Goal: Task Accomplishment & Management: Use online tool/utility

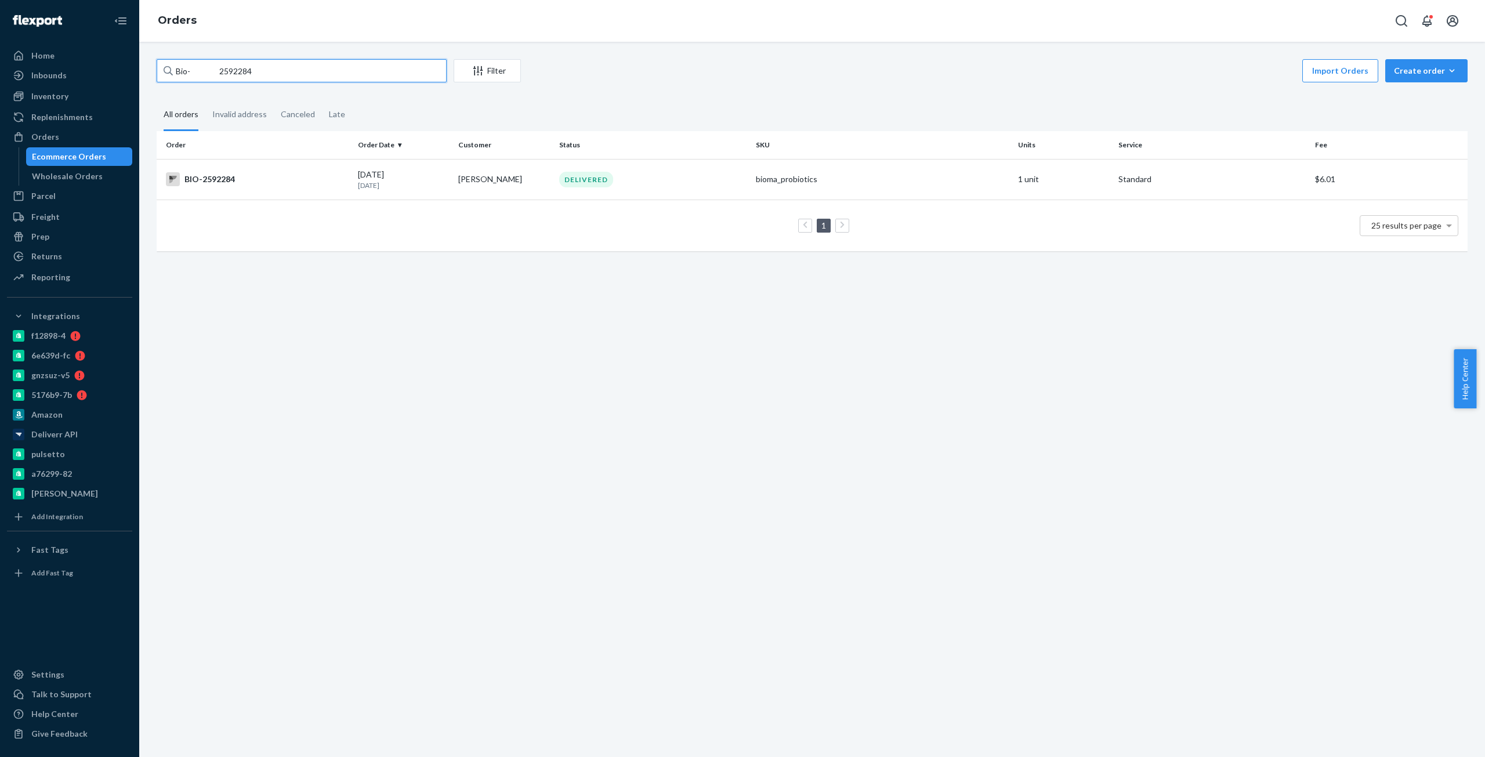
click at [234, 75] on input "Bio- 2592284" at bounding box center [302, 70] width 290 height 23
click at [233, 75] on input "Bio- 2592284" at bounding box center [302, 70] width 290 height 23
paste input "773446"
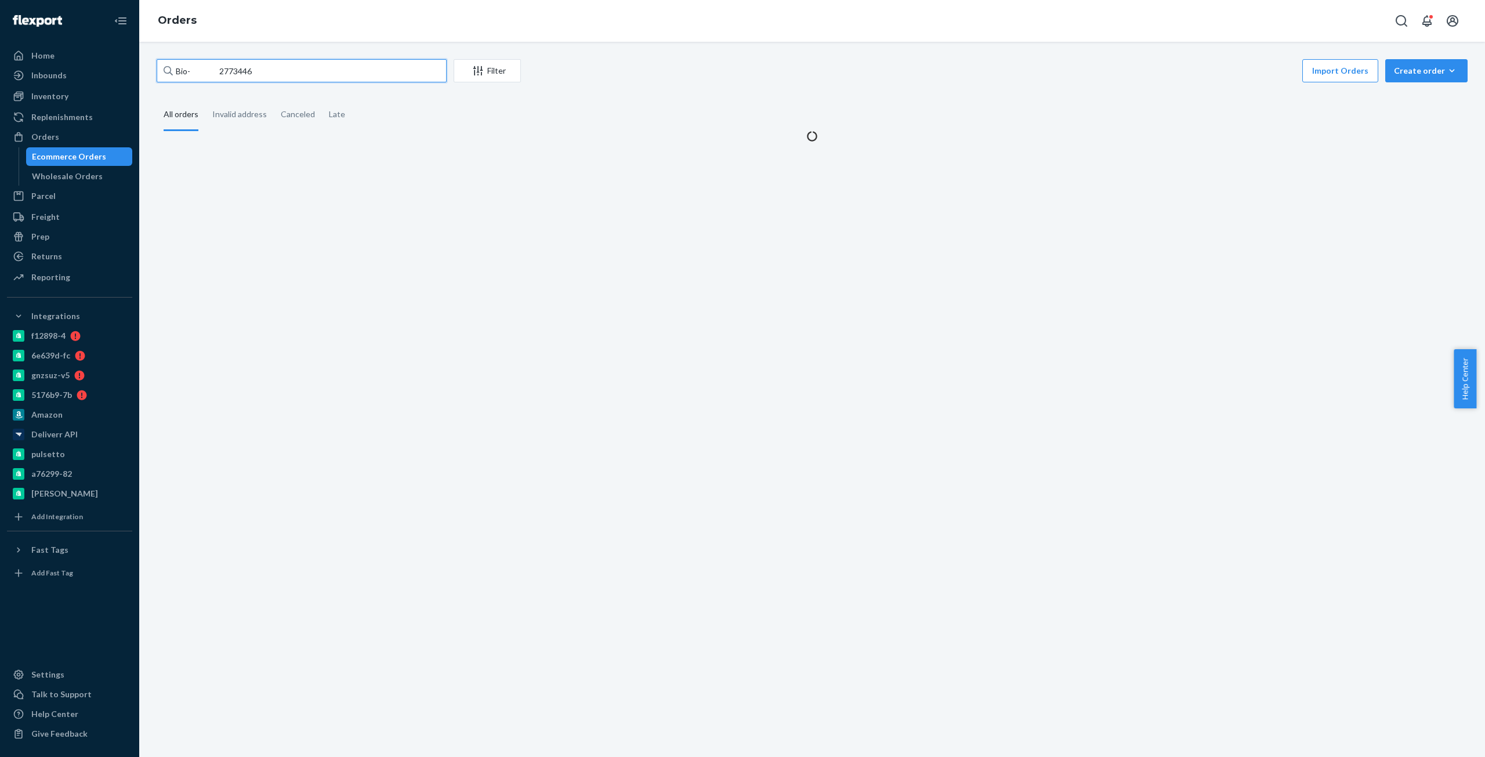
type input "Bio- 2773446"
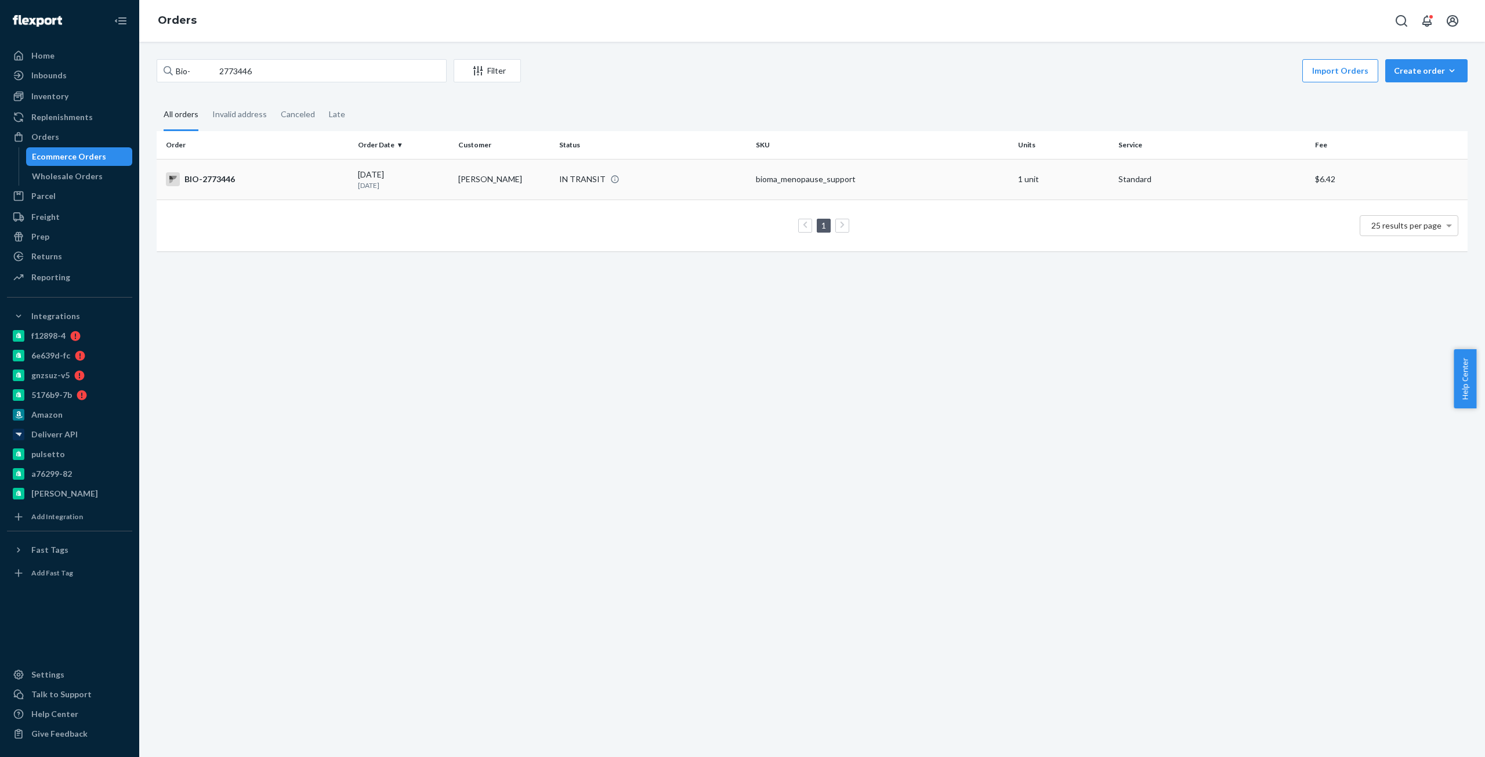
click at [228, 198] on td "BIO-2773446" at bounding box center [255, 179] width 197 height 41
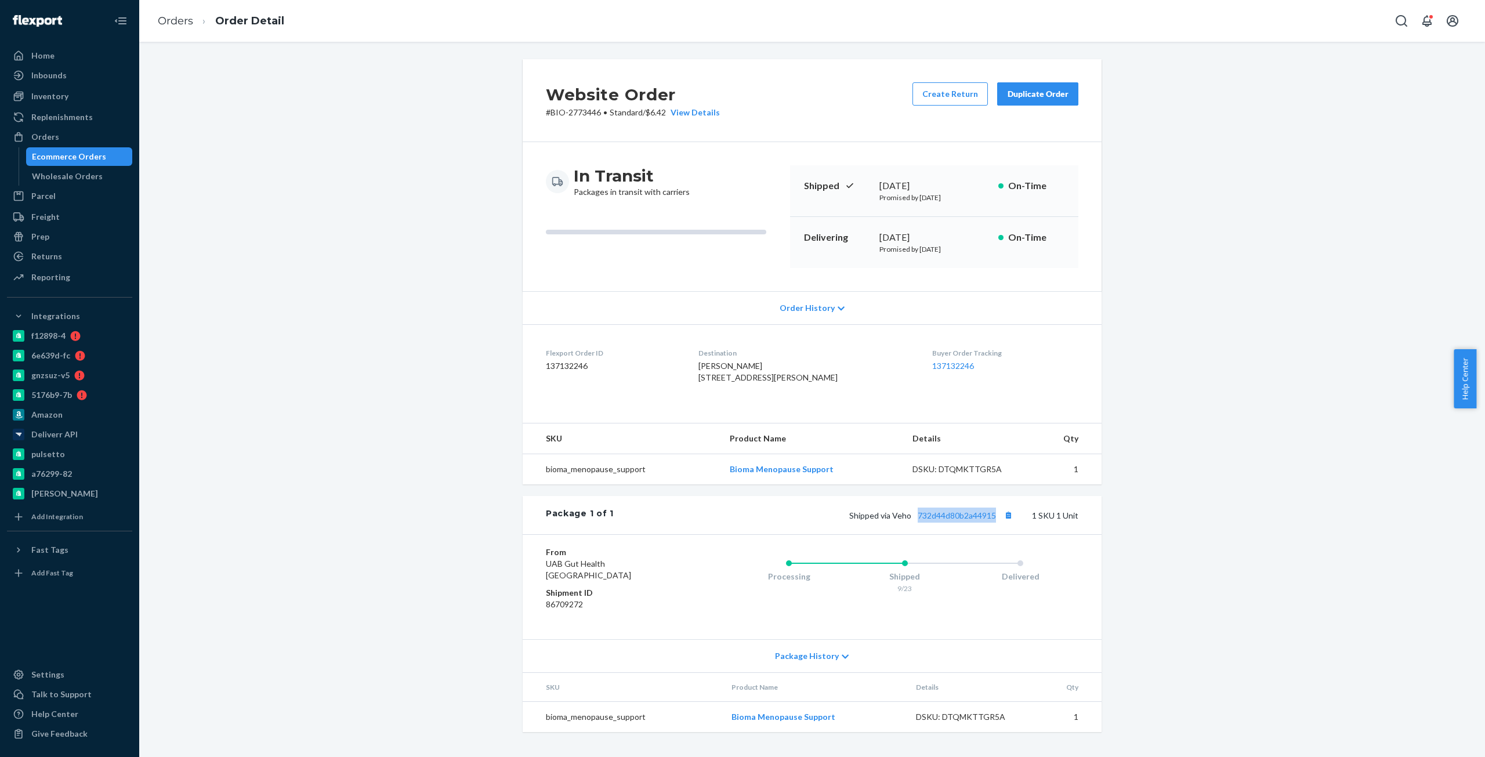
copy link "732d44d80b2a44915"
drag, startPoint x: 994, startPoint y: 543, endPoint x: 255, endPoint y: 485, distance: 741.7
click at [234, 505] on div "Website Order # BIO-2773446 • Standard / $6.42 View Details Create Return Dupli…" at bounding box center [812, 402] width 1328 height 687
drag, startPoint x: 723, startPoint y: 119, endPoint x: 696, endPoint y: 107, distance: 29.3
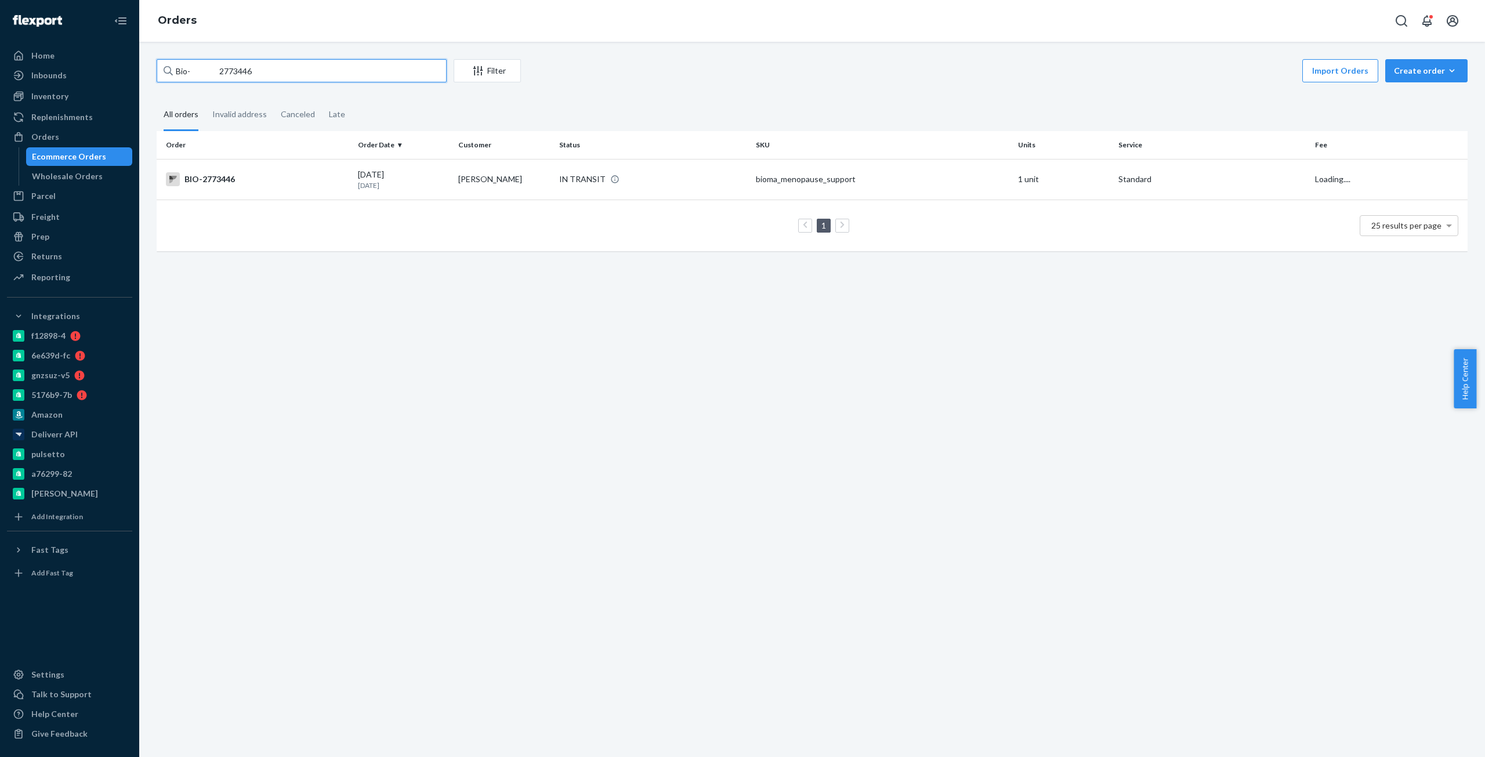
click at [241, 69] on input "Bio- 2773446" at bounding box center [302, 70] width 290 height 23
paste input "1857875"
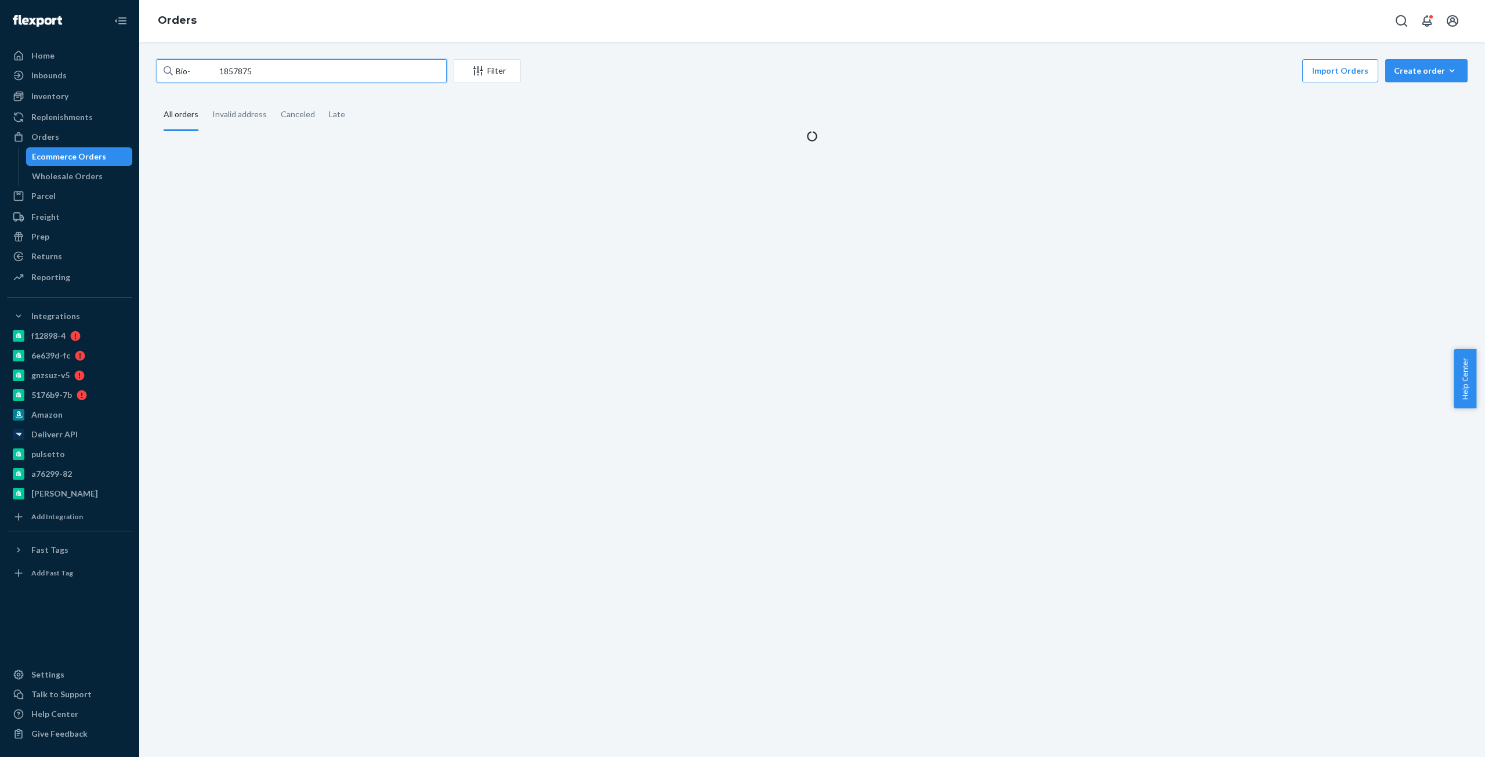
type input "Bio- 1857875"
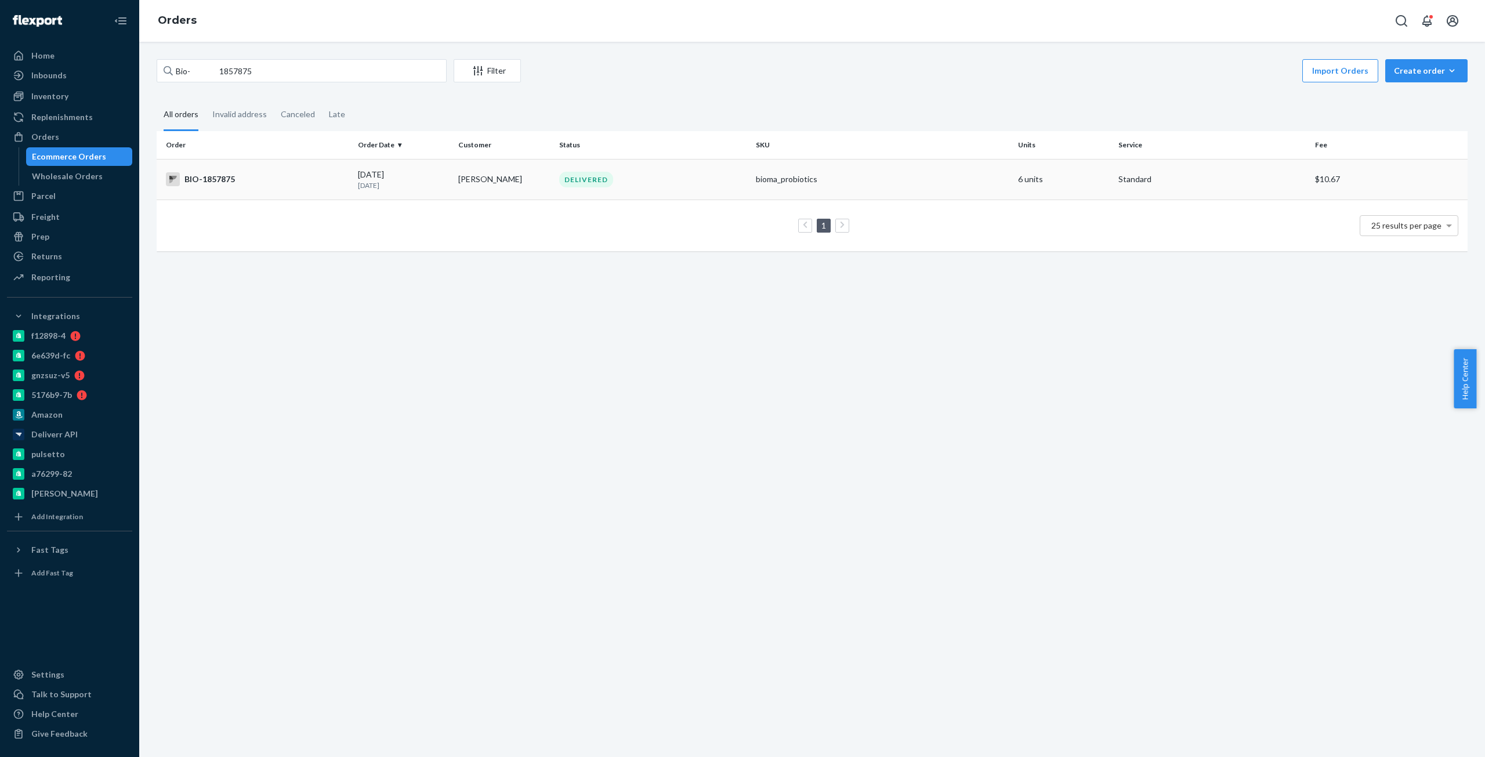
click at [245, 186] on div "BIO-1857875" at bounding box center [257, 179] width 183 height 14
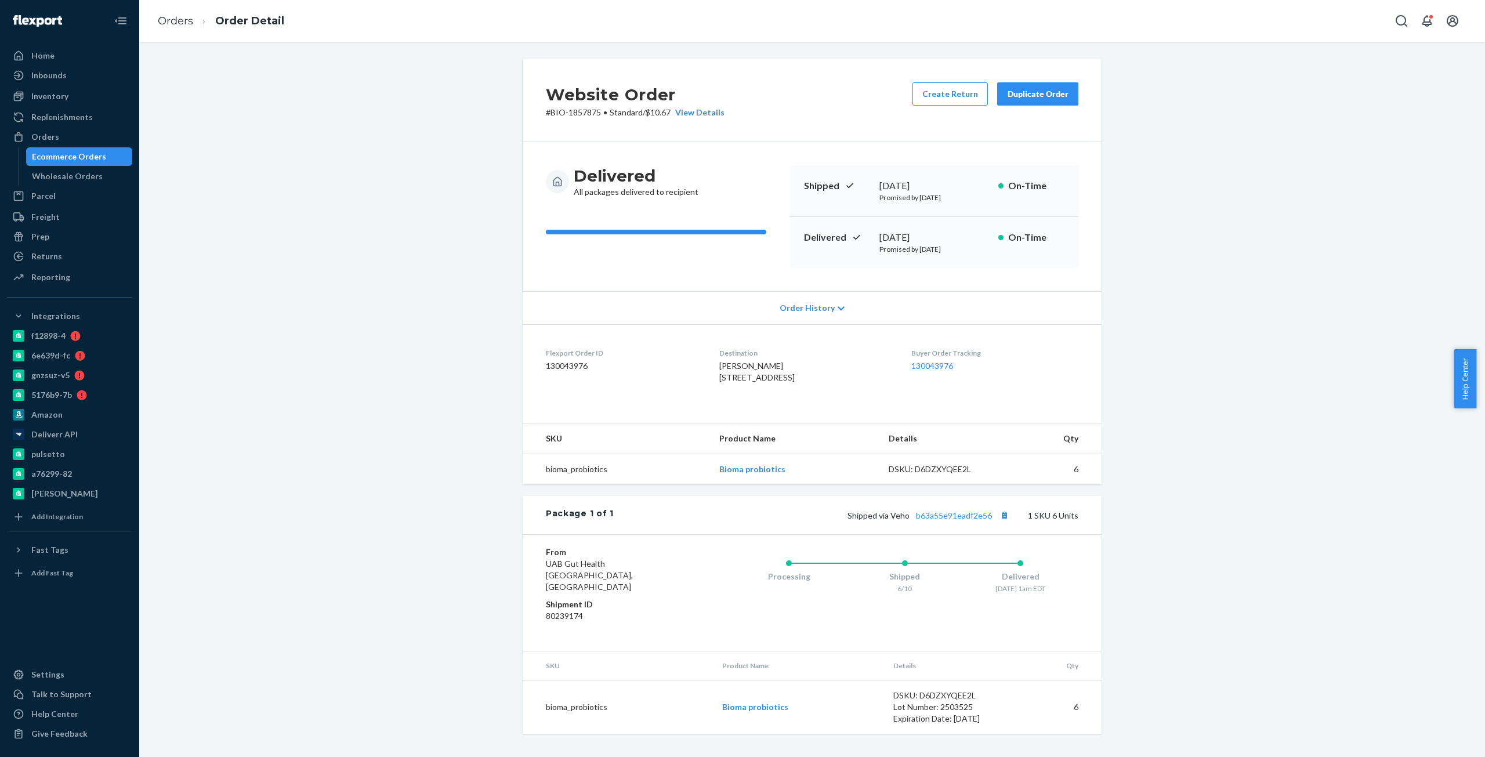
click at [898, 228] on div "Delivered [DATE] Promised by [DATE] On-Time" at bounding box center [934, 242] width 288 height 51
copy div "[DATE]"
copy link "b63a55e91eadf2e56"
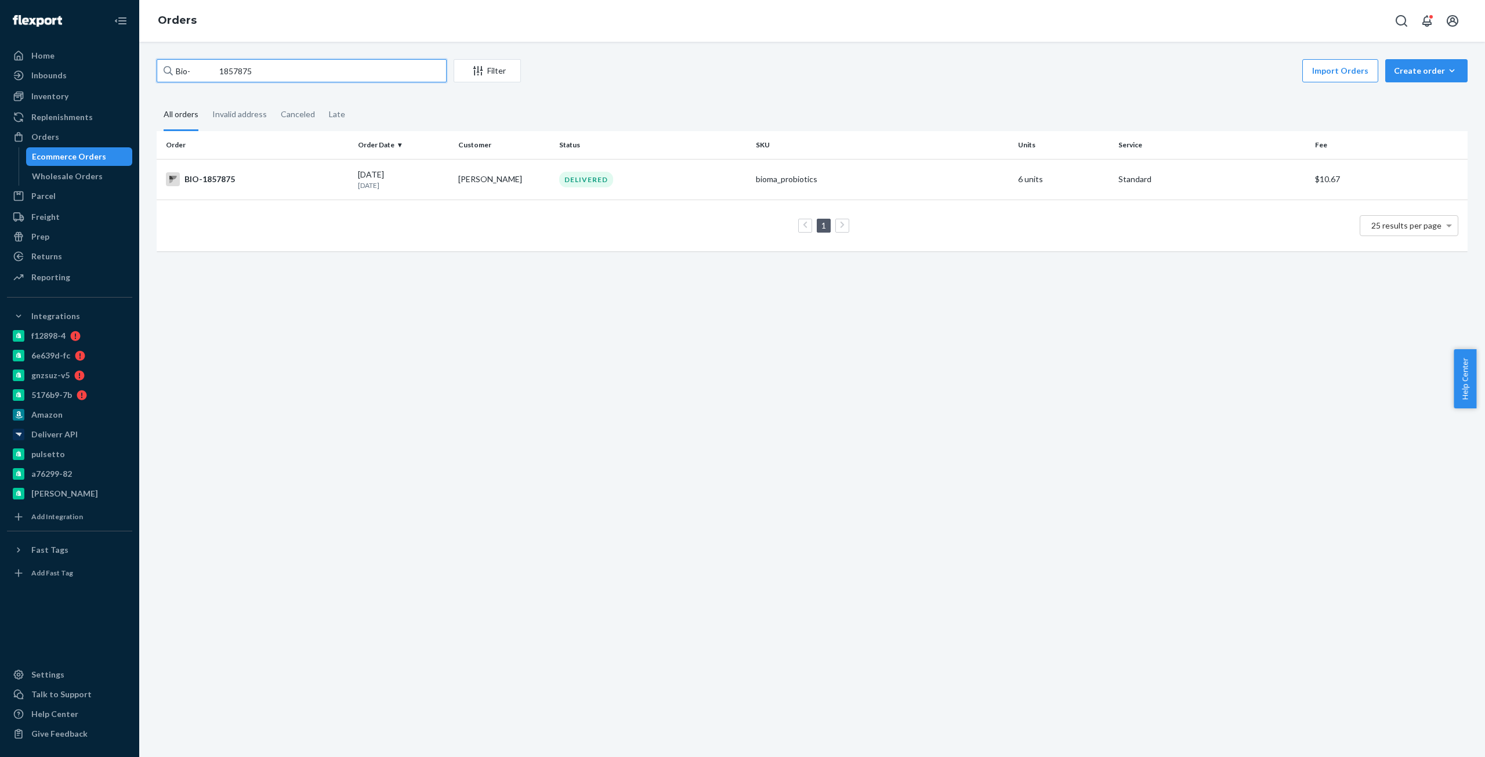
click at [213, 63] on input "Bio- 1857875" at bounding box center [302, 70] width 290 height 23
click at [226, 65] on input "Bio- 1857875" at bounding box center [302, 70] width 290 height 23
paste input "2238988"
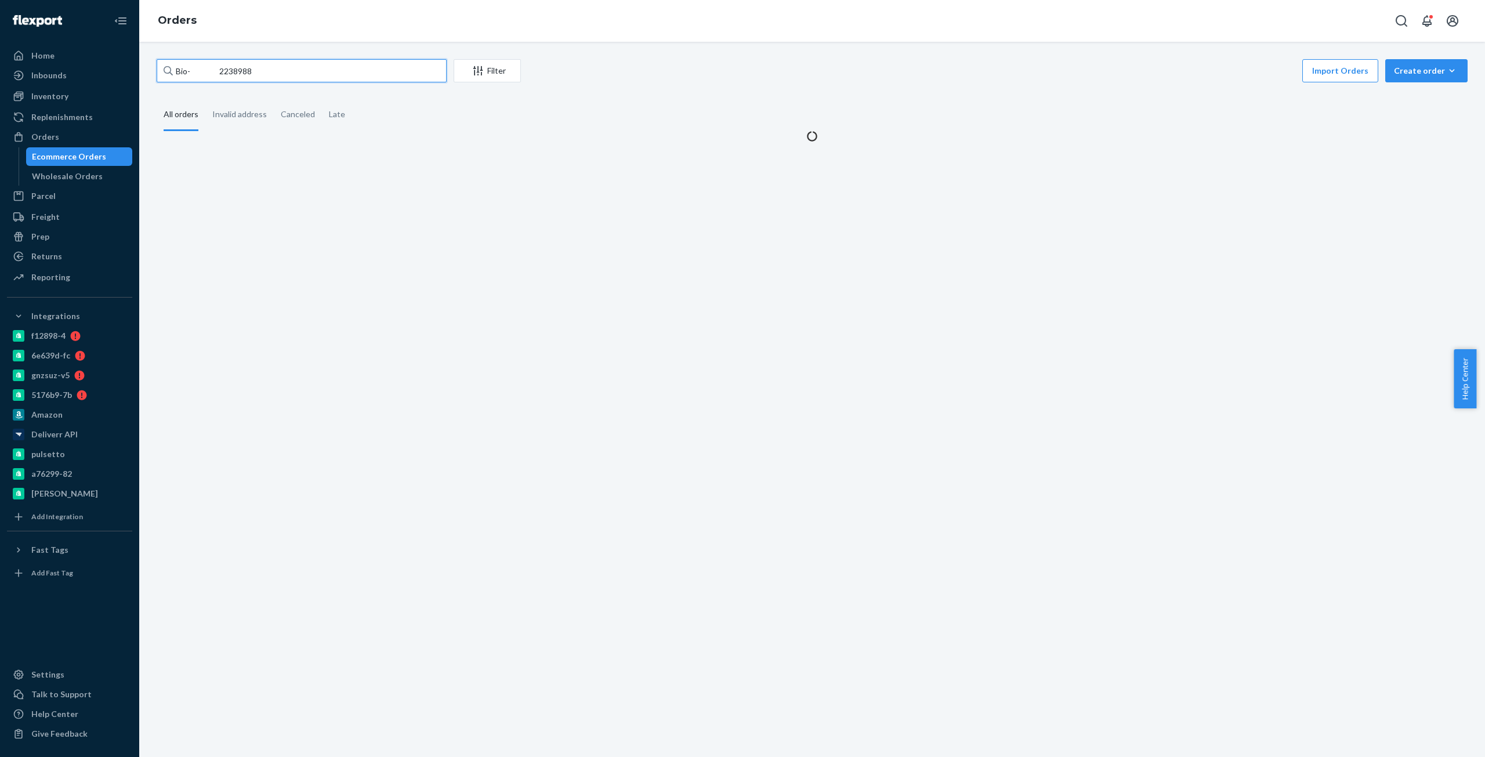
type input "Bio- 2238988"
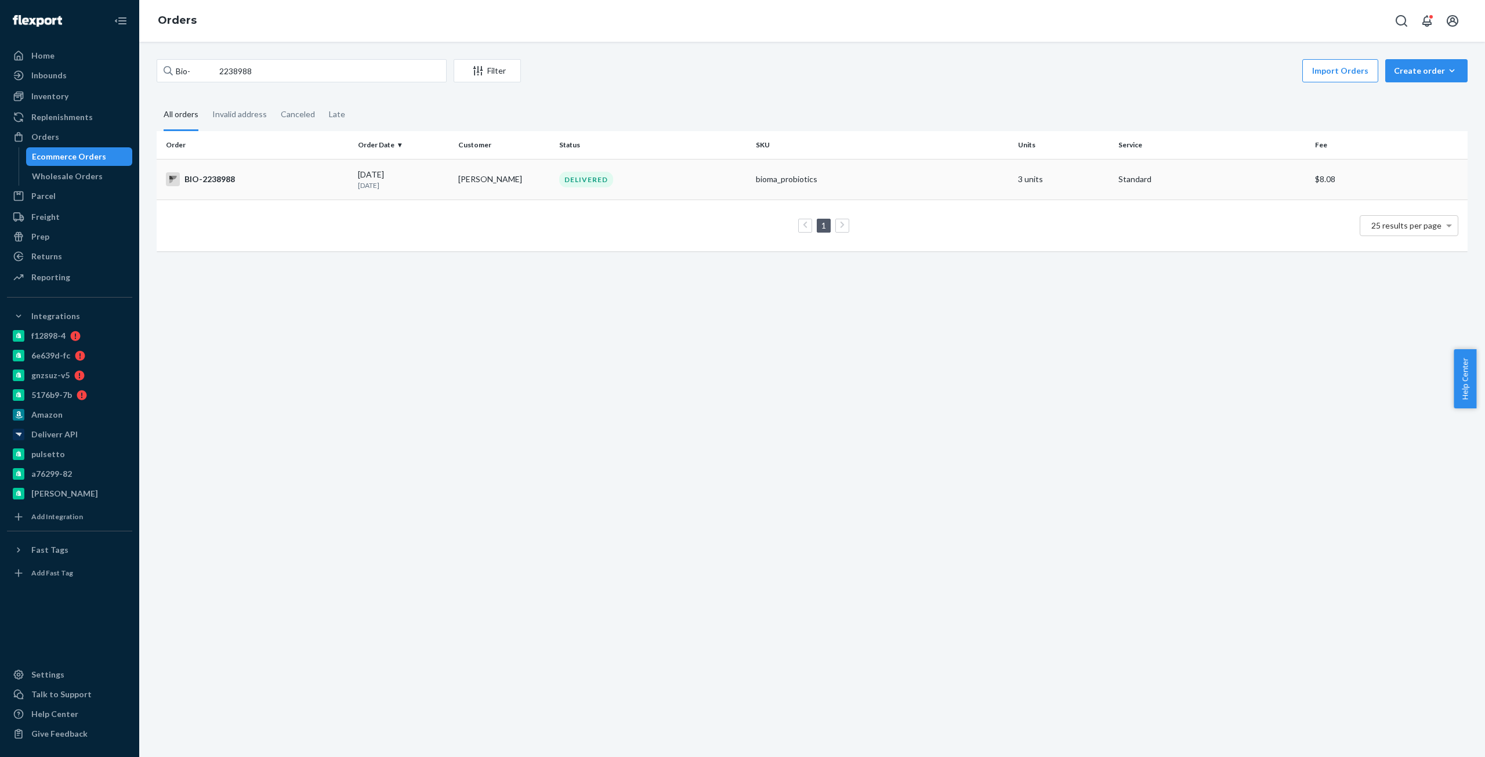
click at [208, 178] on div "BIO-2238988" at bounding box center [257, 179] width 183 height 14
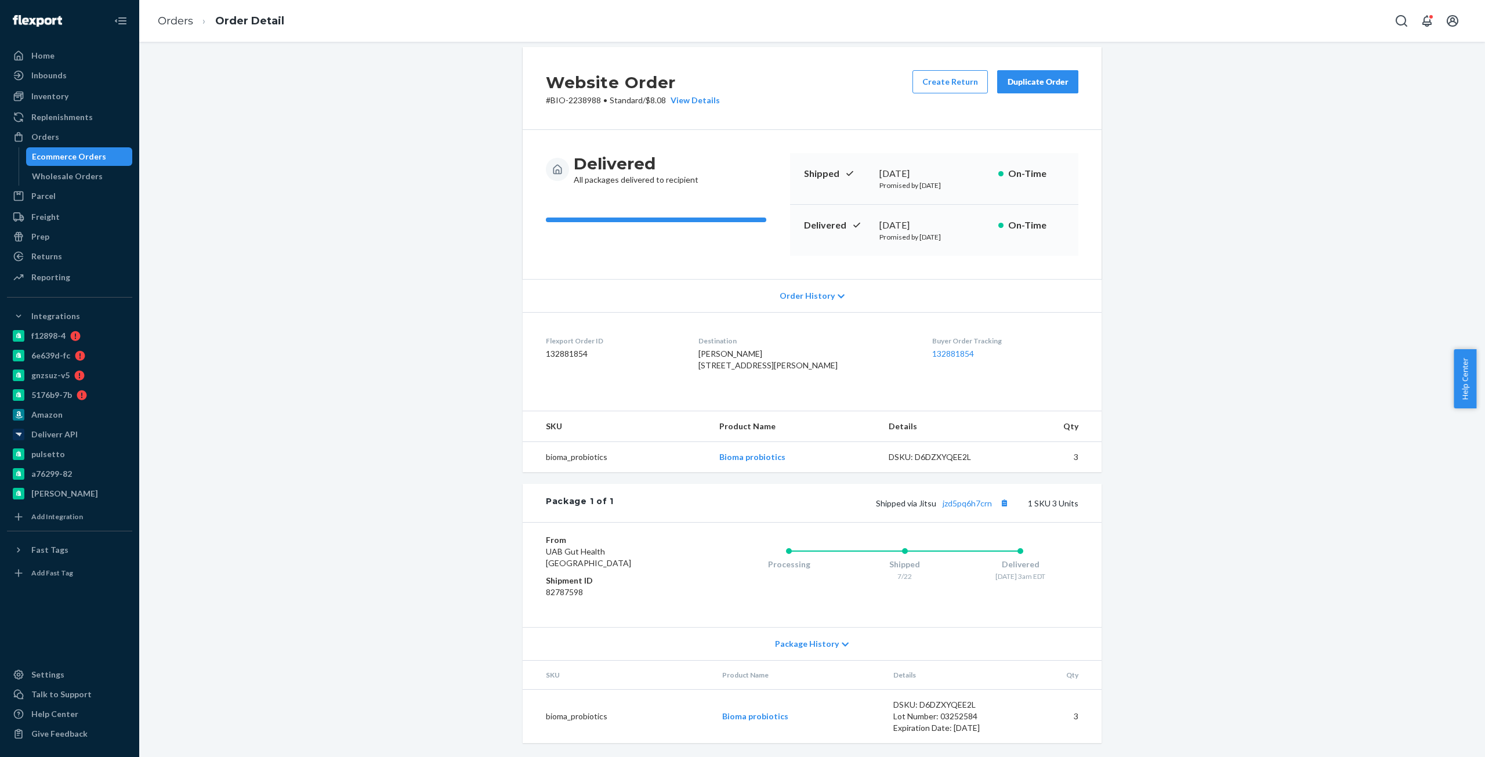
scroll to position [35, 0]
click at [896, 219] on div "[DATE]" at bounding box center [934, 225] width 110 height 13
copy div "[DATE]"
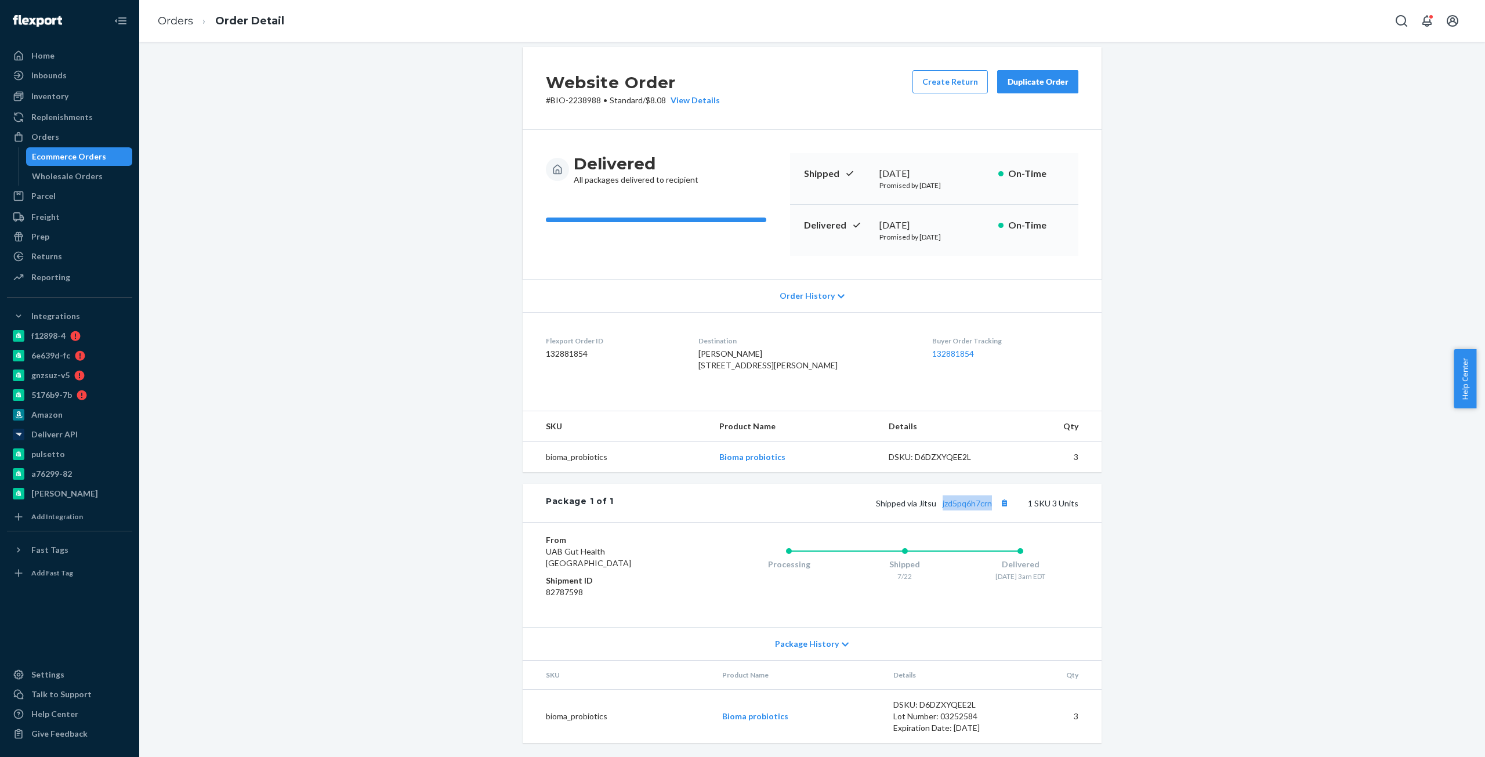
copy link "jzd5pq6h7crn"
drag, startPoint x: 992, startPoint y: 503, endPoint x: 356, endPoint y: 523, distance: 636.5
click at [356, 523] on div "Website Order # BIO-2238988 • Standard / $8.08 View Details Create Return Dupli…" at bounding box center [812, 402] width 1328 height 710
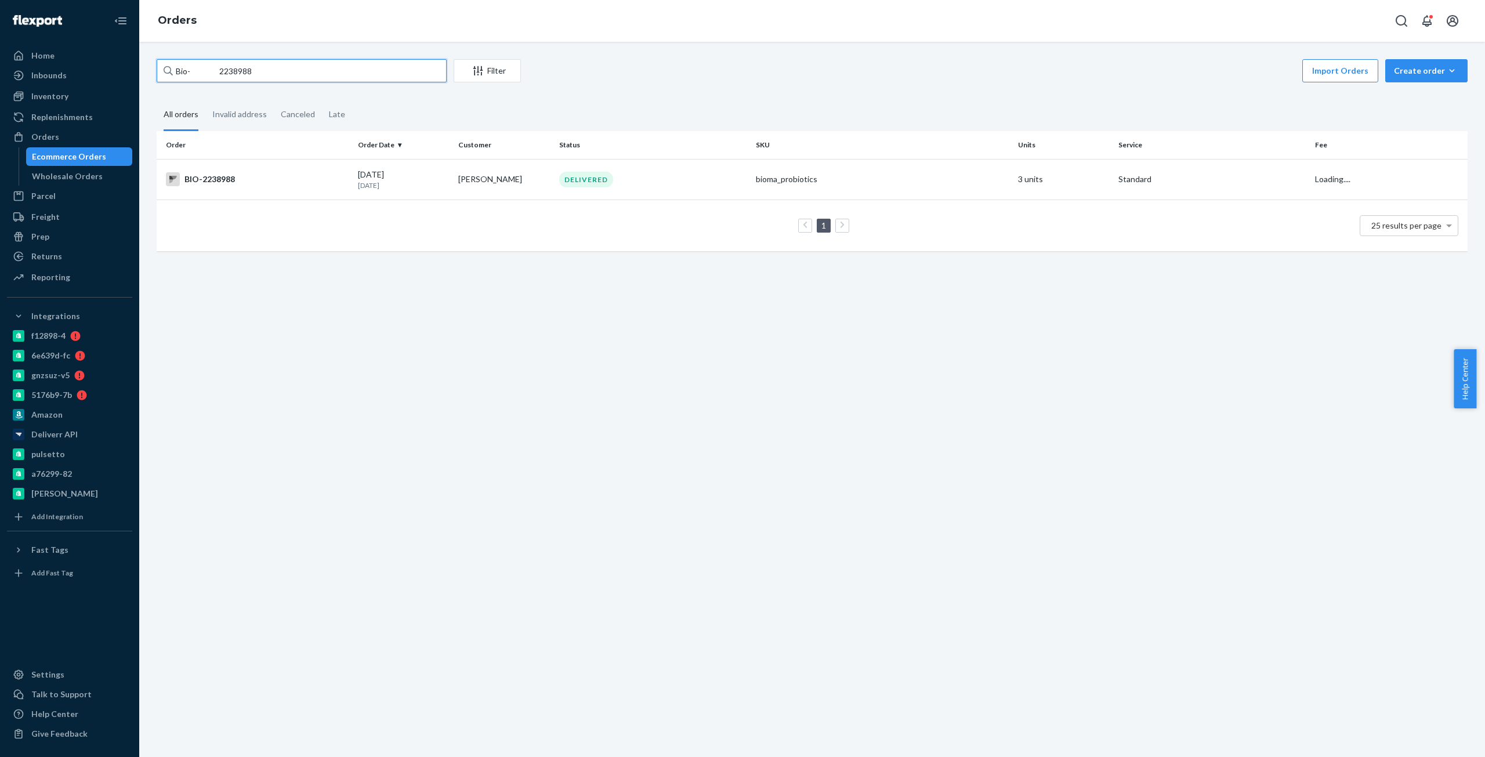
click at [214, 66] on input "Bio- 2238988" at bounding box center [302, 70] width 290 height 23
paste input "[PERSON_NAME]"
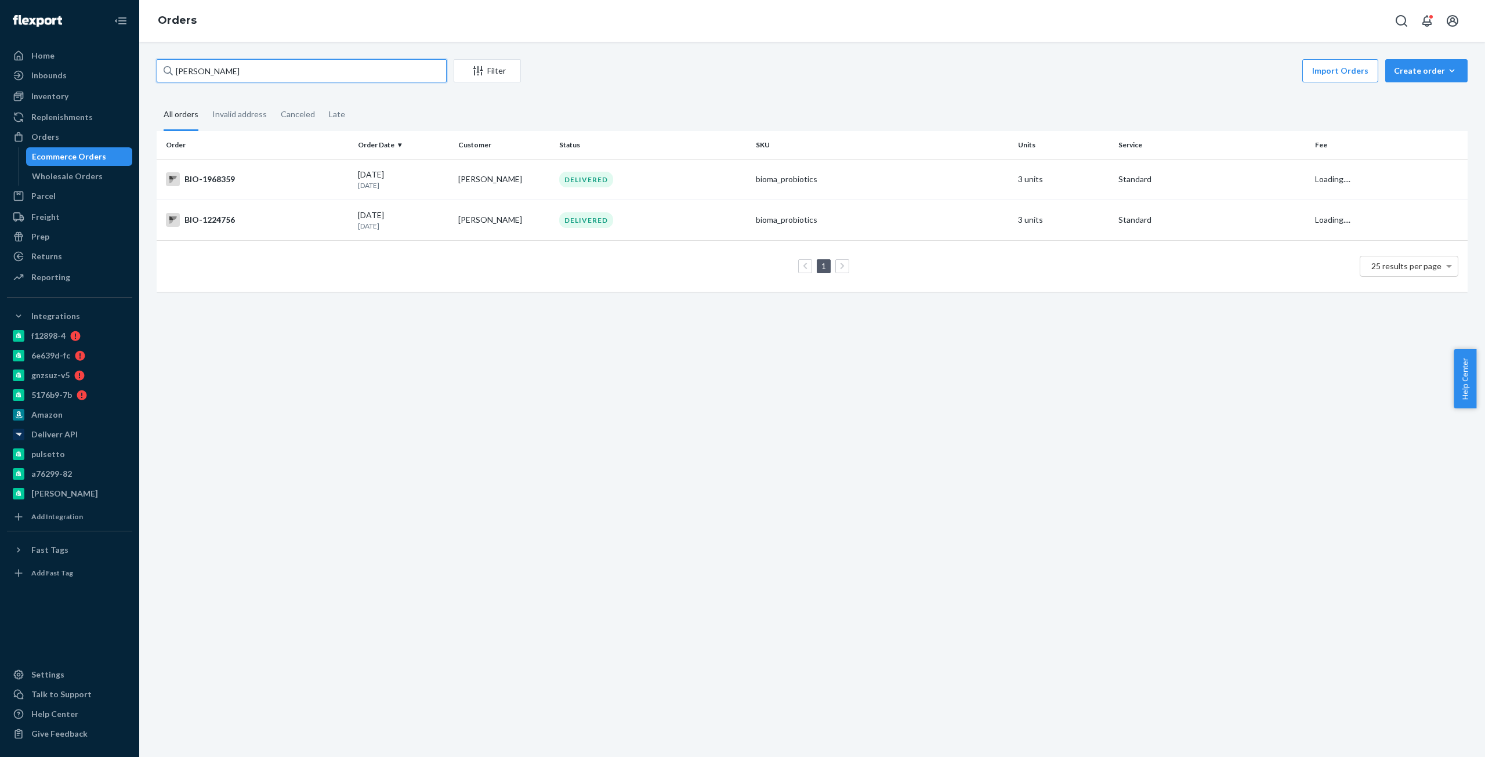
type input "[PERSON_NAME]"
click at [219, 177] on div "BIO-1968359" at bounding box center [257, 179] width 183 height 14
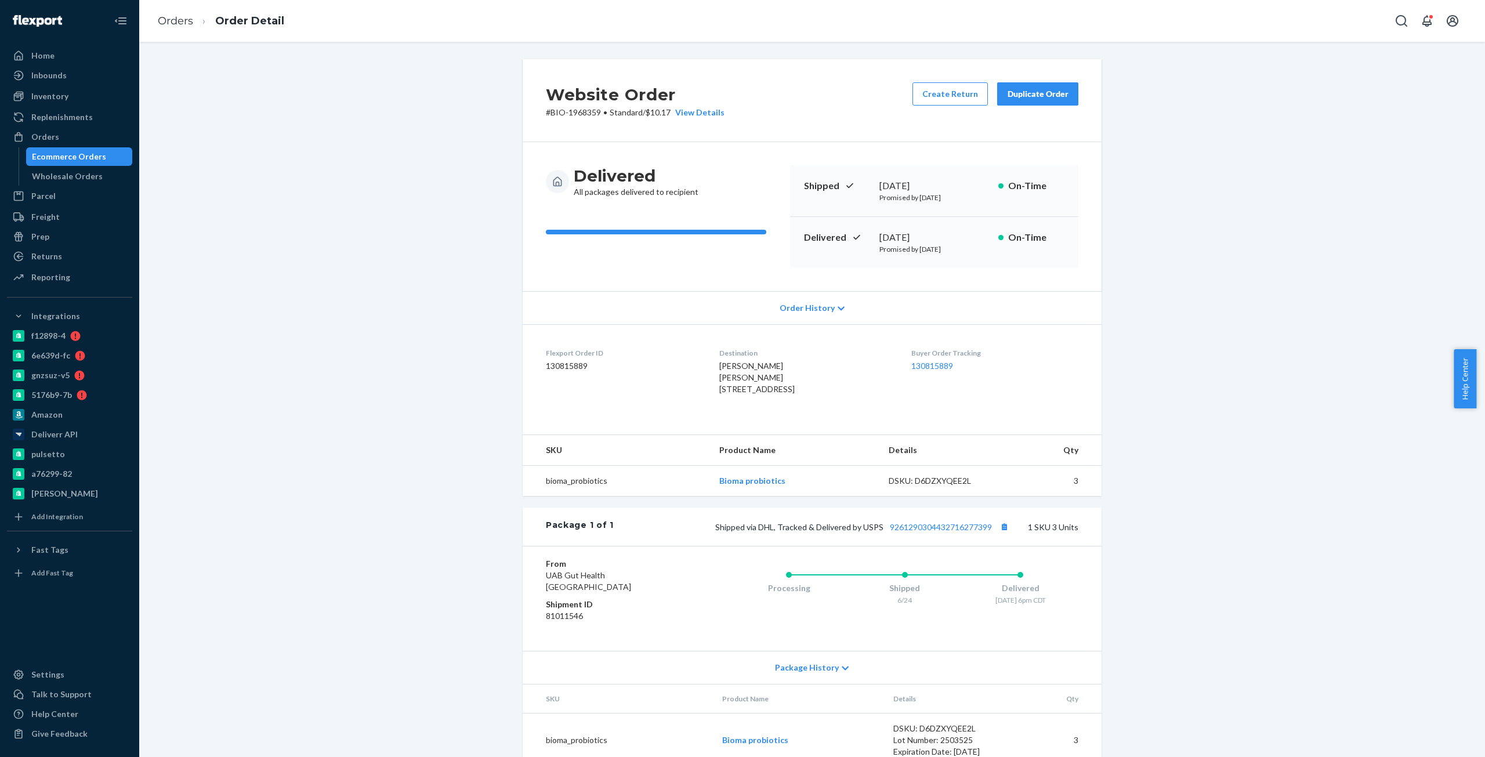
click at [586, 109] on p "# BIO-1968359 • Standard / $10.17 View Details" at bounding box center [635, 113] width 179 height 12
click at [552, 110] on p "# BIO-1968359 • Standard / $10.17 View Details" at bounding box center [635, 113] width 179 height 12
copy p "BIO-1968359"
drag, startPoint x: 560, startPoint y: 238, endPoint x: 559, endPoint y: 231, distance: 7.1
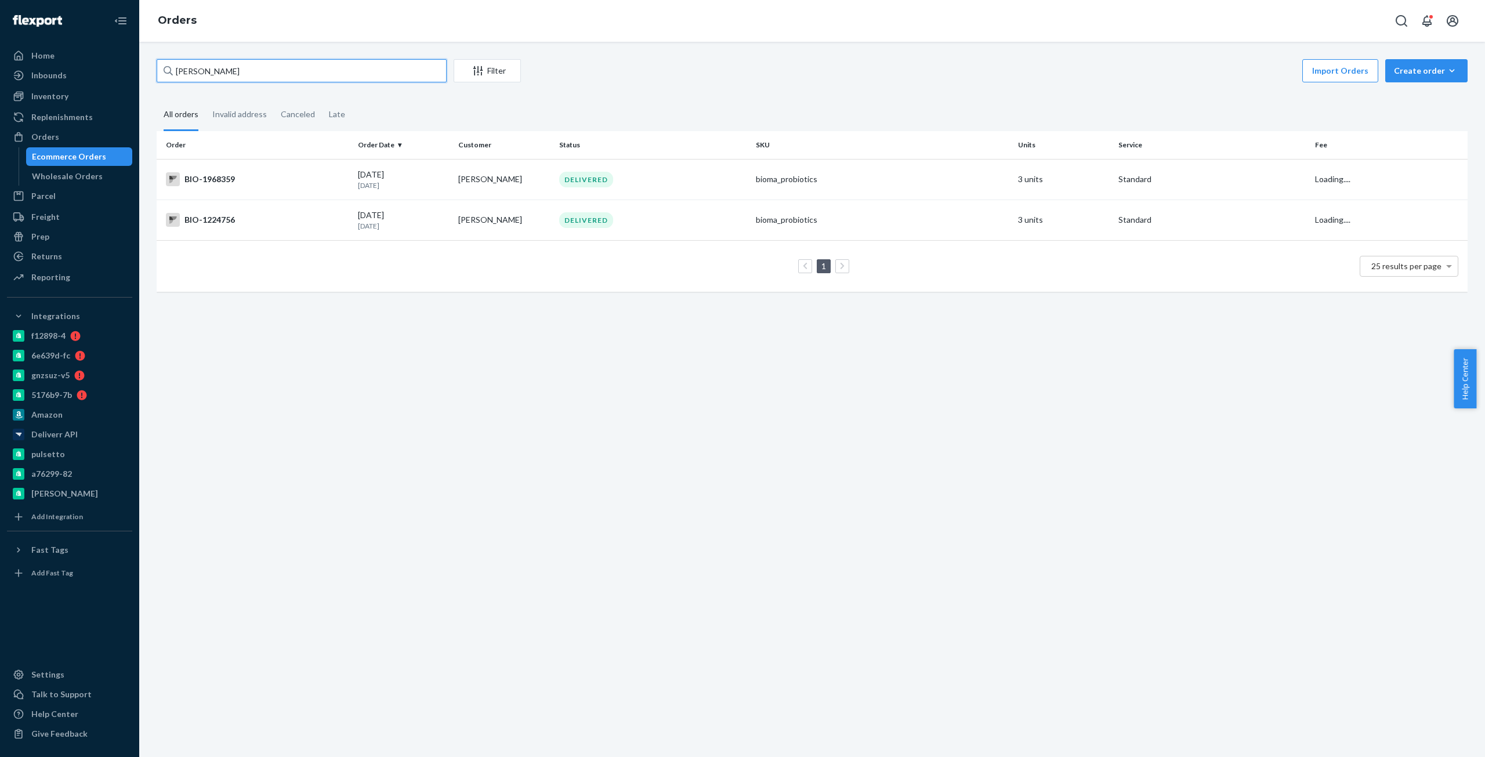
click at [230, 71] on input "[PERSON_NAME]" at bounding box center [302, 70] width 290 height 23
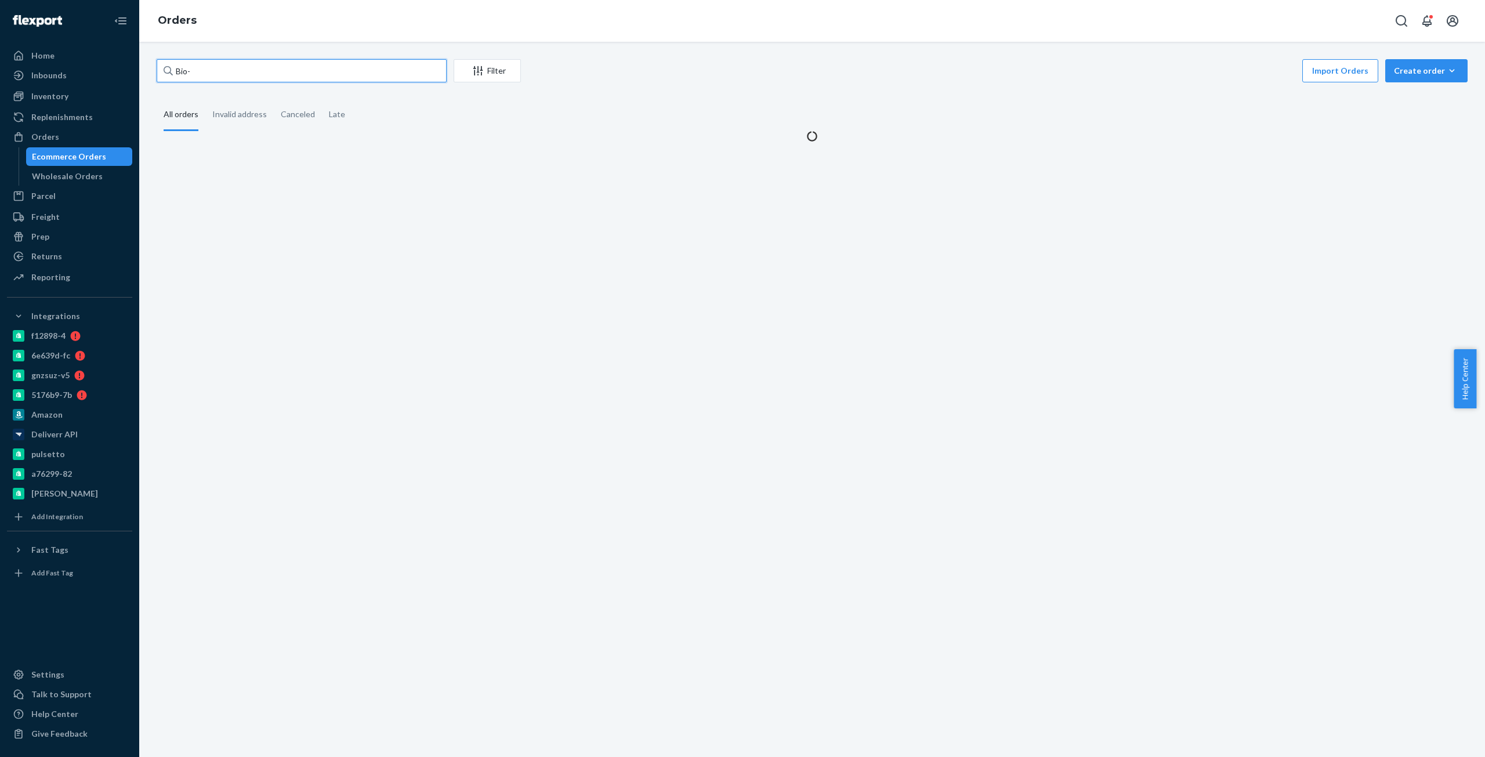
paste input "2688758"
type input "Bio-2688758"
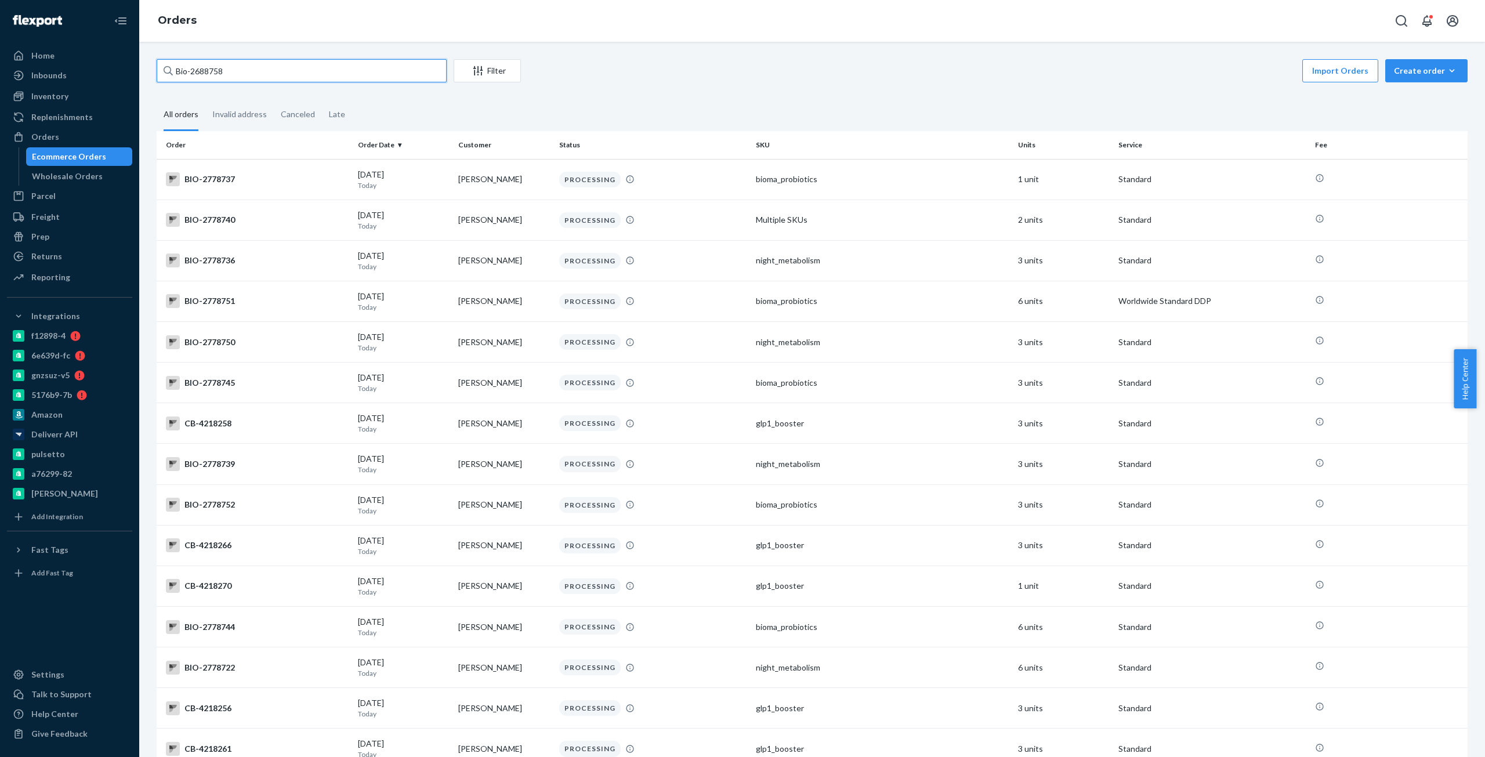
click at [264, 70] on input "Bio-2688758" at bounding box center [302, 70] width 290 height 23
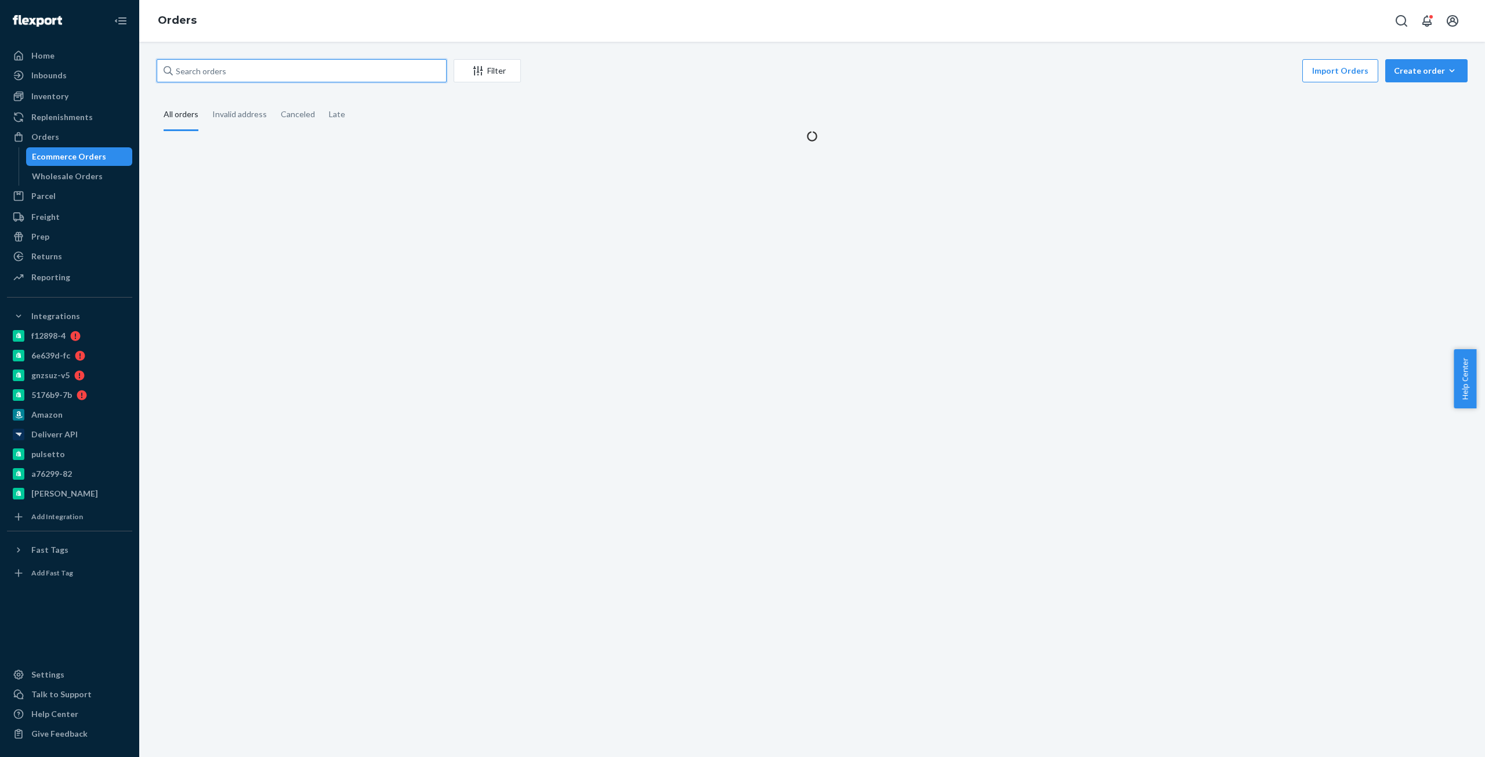
paste input "Bio-2688758"
type input "Bio-2688758"
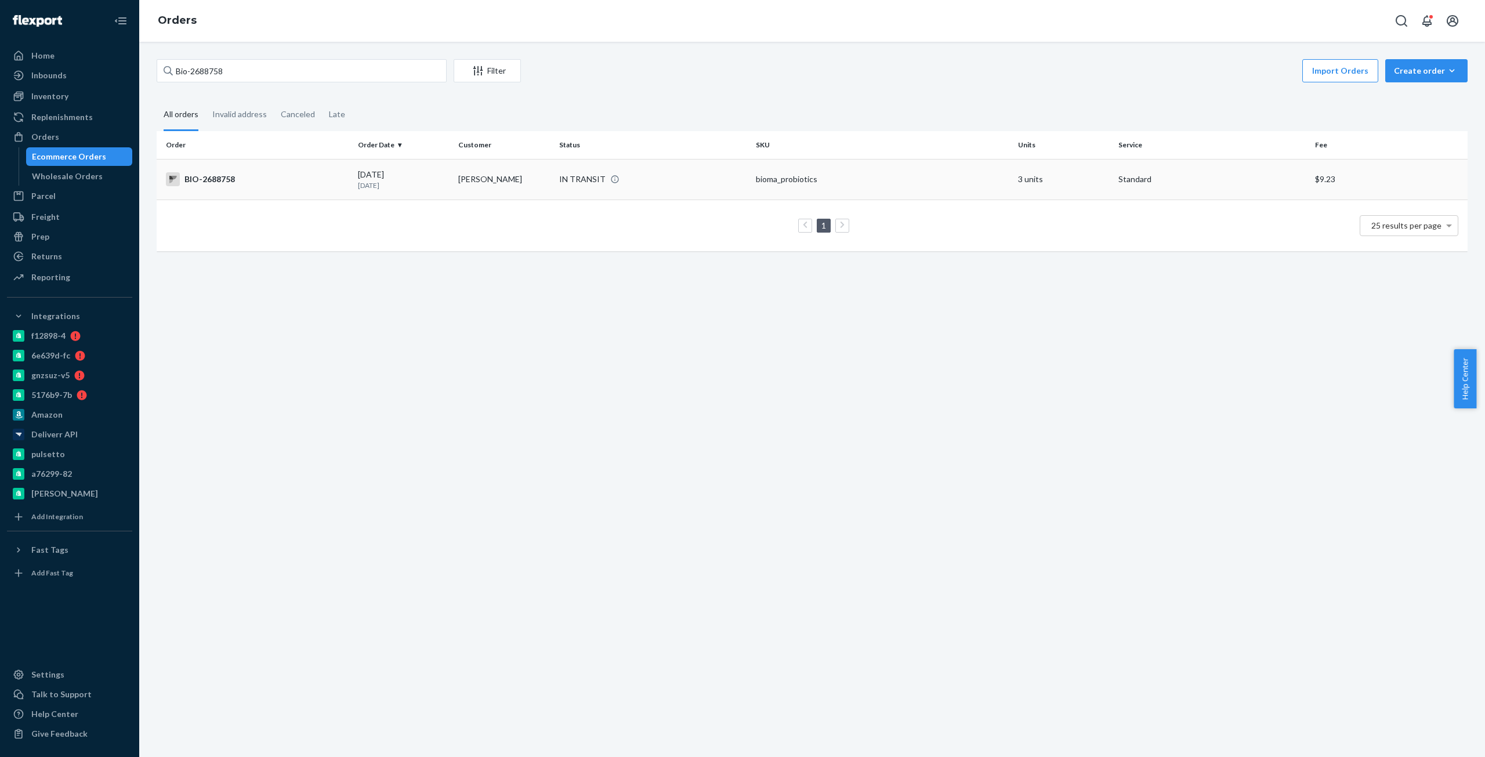
click at [219, 175] on div "BIO-2688758" at bounding box center [257, 179] width 183 height 14
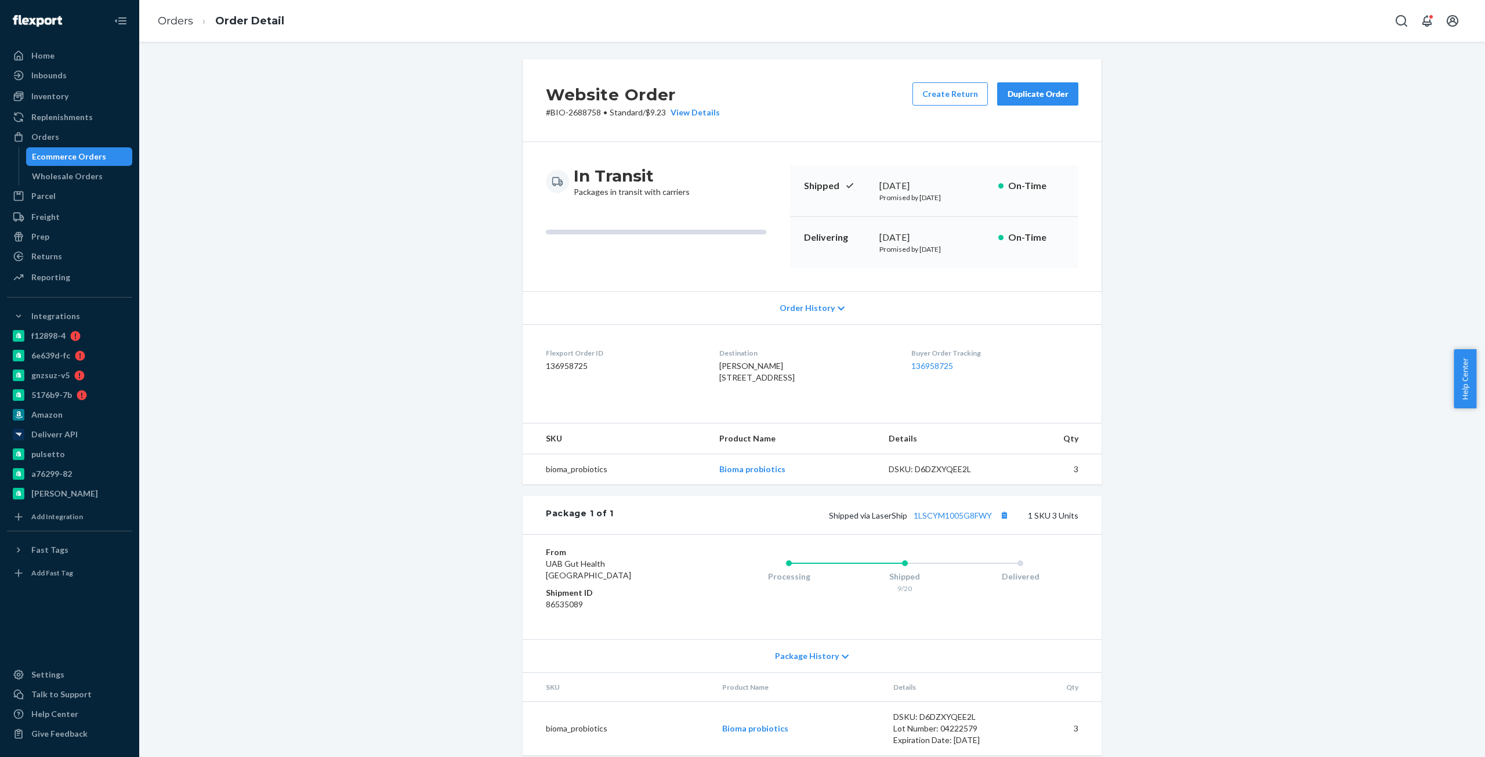
drag, startPoint x: 426, startPoint y: 227, endPoint x: 366, endPoint y: 69, distance: 168.7
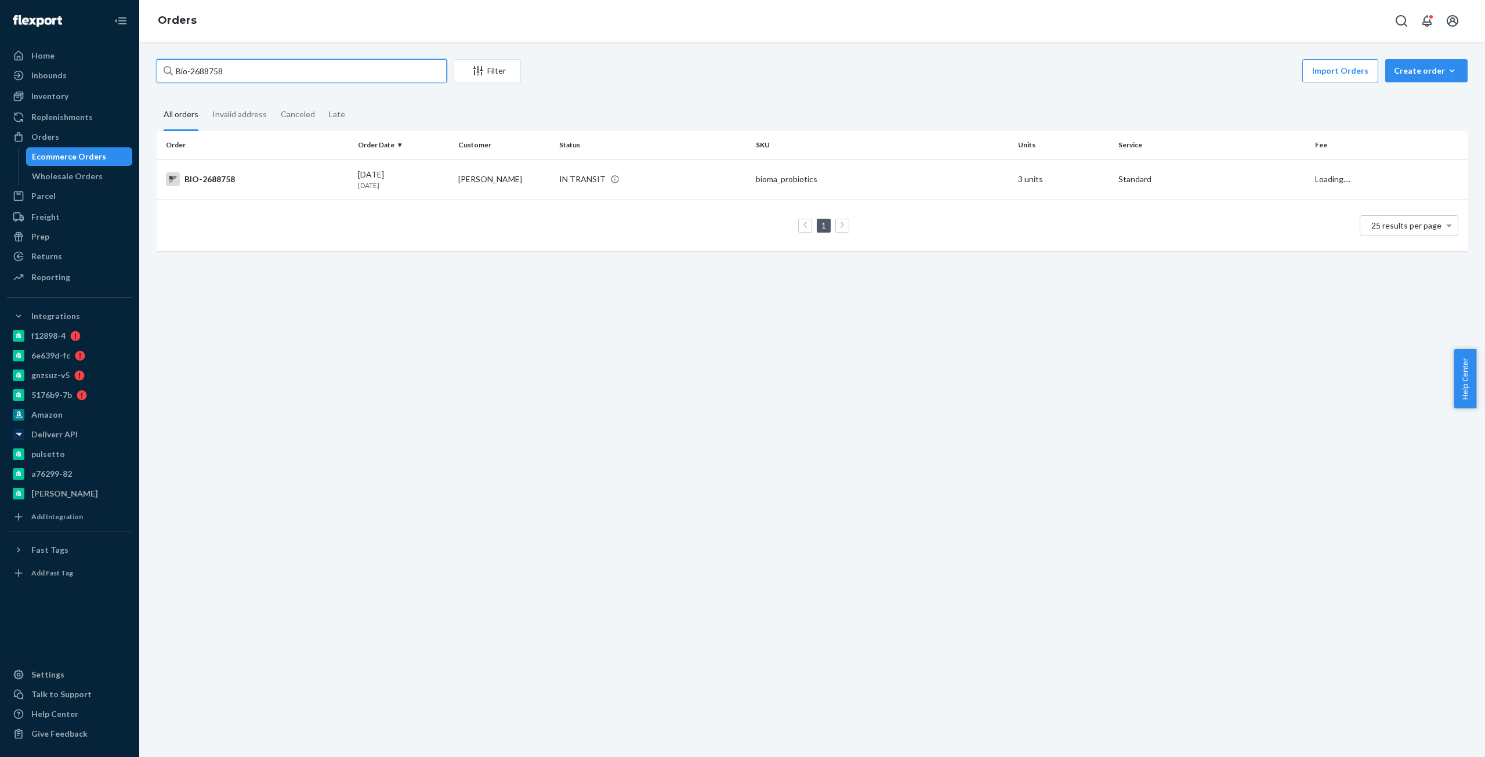
click at [217, 72] on input "Bio-2688758" at bounding box center [302, 70] width 290 height 23
click at [217, 73] on input "Bio-2688758" at bounding box center [302, 70] width 290 height 23
paste input "899630"
type input "Bio-899630"
click at [205, 184] on div "BIO-899630" at bounding box center [257, 179] width 183 height 14
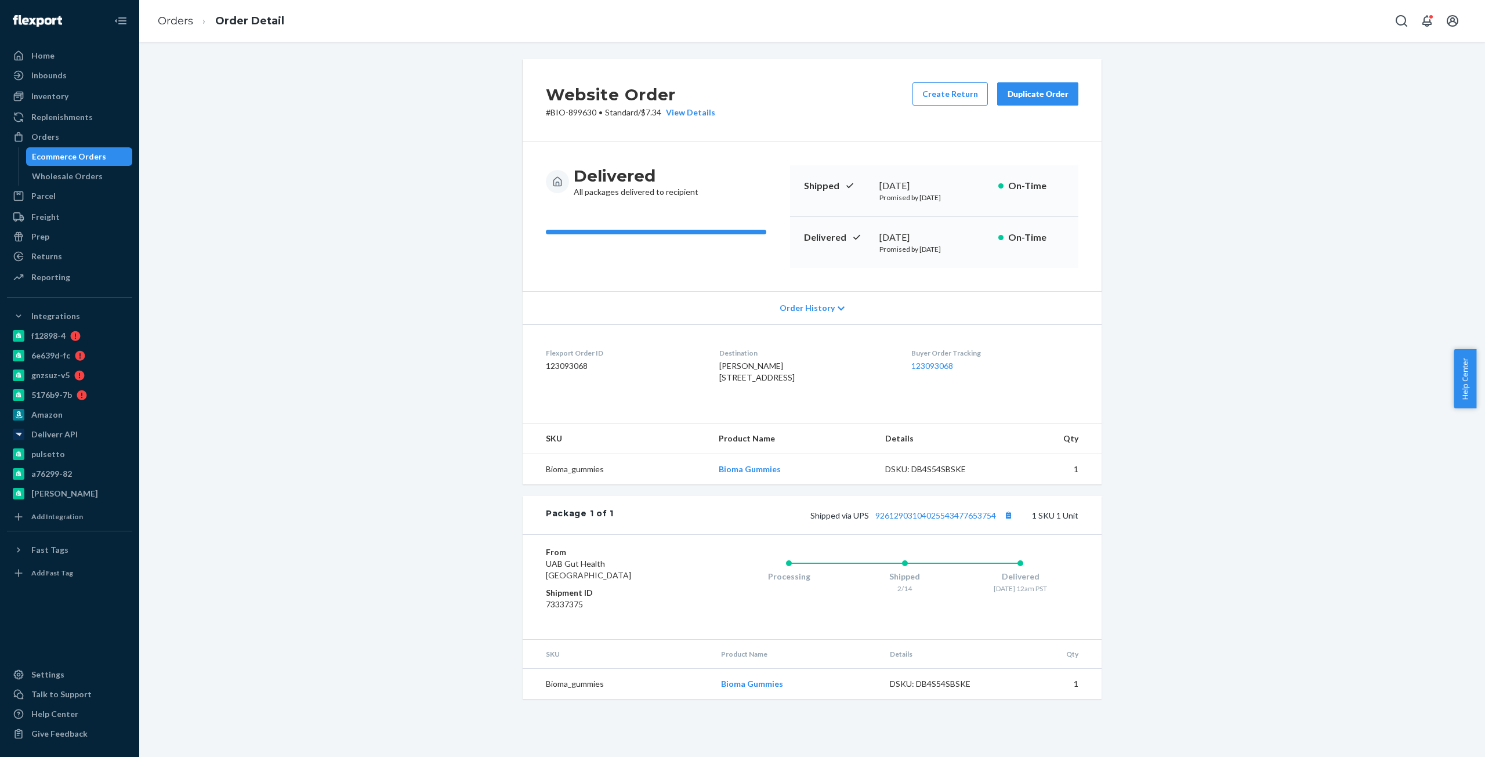
drag, startPoint x: 325, startPoint y: 188, endPoint x: 326, endPoint y: 147, distance: 41.2
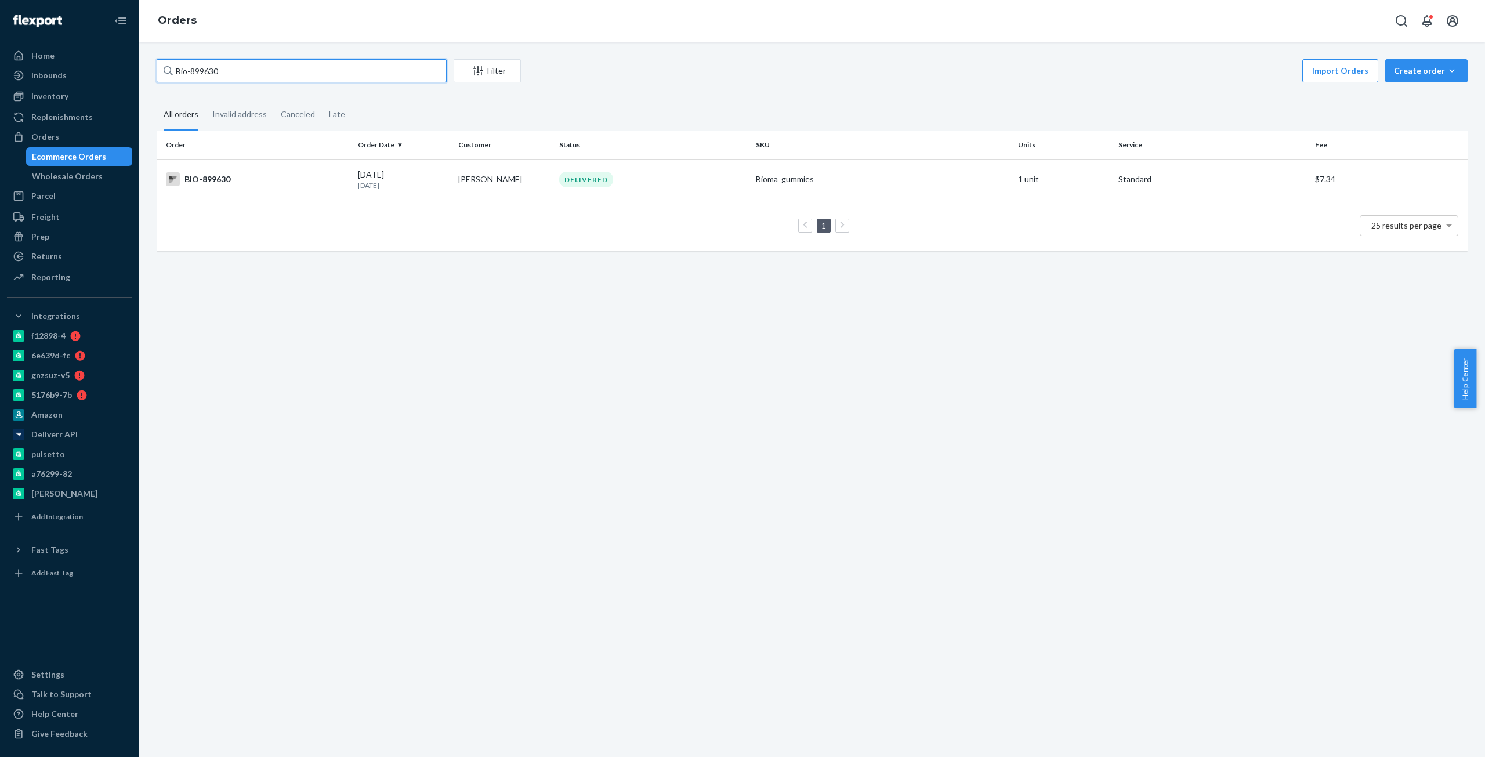
click at [202, 72] on input "Bio-899630" at bounding box center [302, 70] width 290 height 23
paste input "2688758"
type input "Bio-2688758"
click at [211, 173] on div "BIO-2688758" at bounding box center [257, 179] width 183 height 14
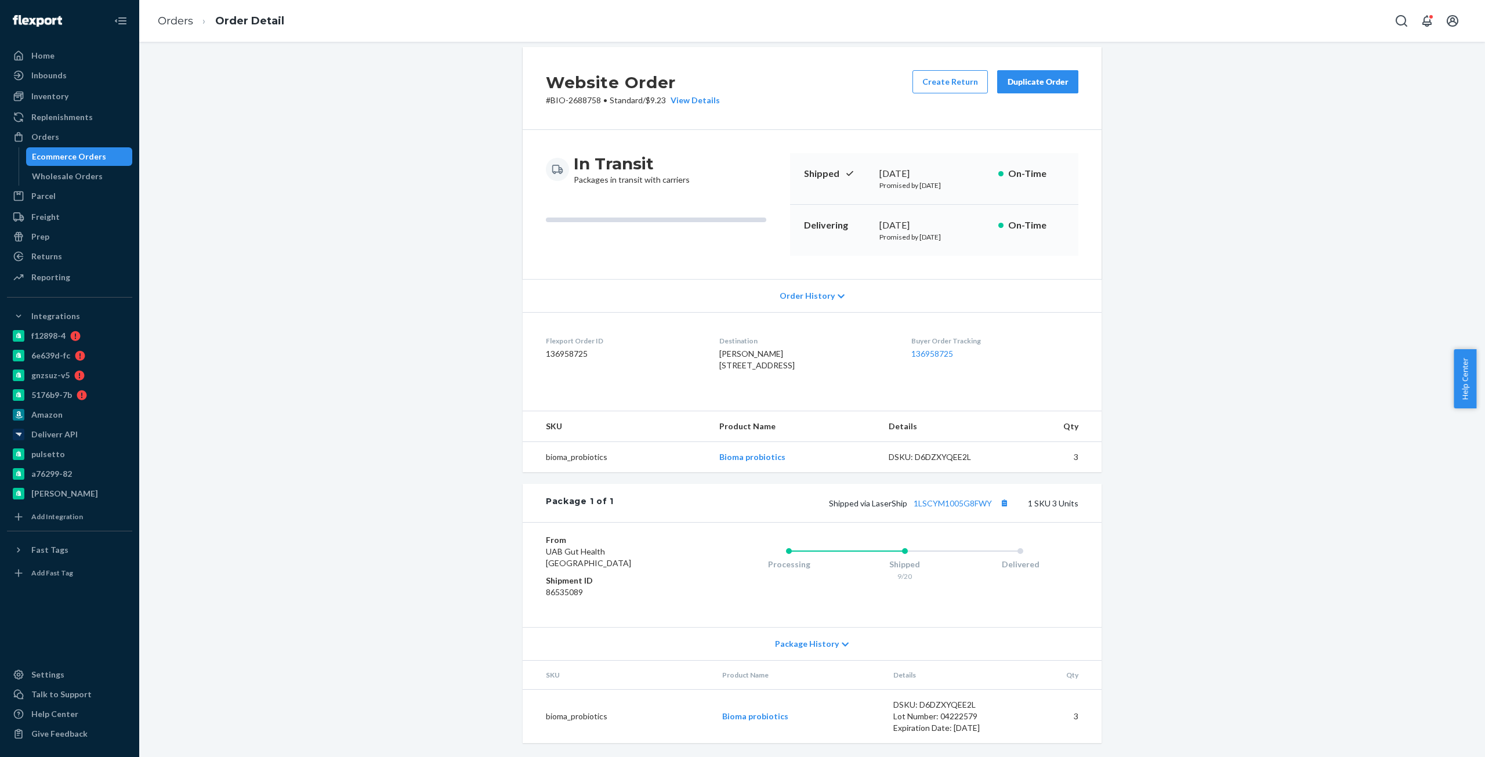
scroll to position [35, 0]
click at [954, 508] on div "Shipped via LaserShip 1LSCYM1005G8FWY 1 SKU 3 Units" at bounding box center [846, 502] width 465 height 15
click at [953, 505] on link "1LSCYM1005G8FWY" at bounding box center [952, 503] width 78 height 10
drag, startPoint x: 321, startPoint y: 237, endPoint x: 316, endPoint y: 232, distance: 7.0
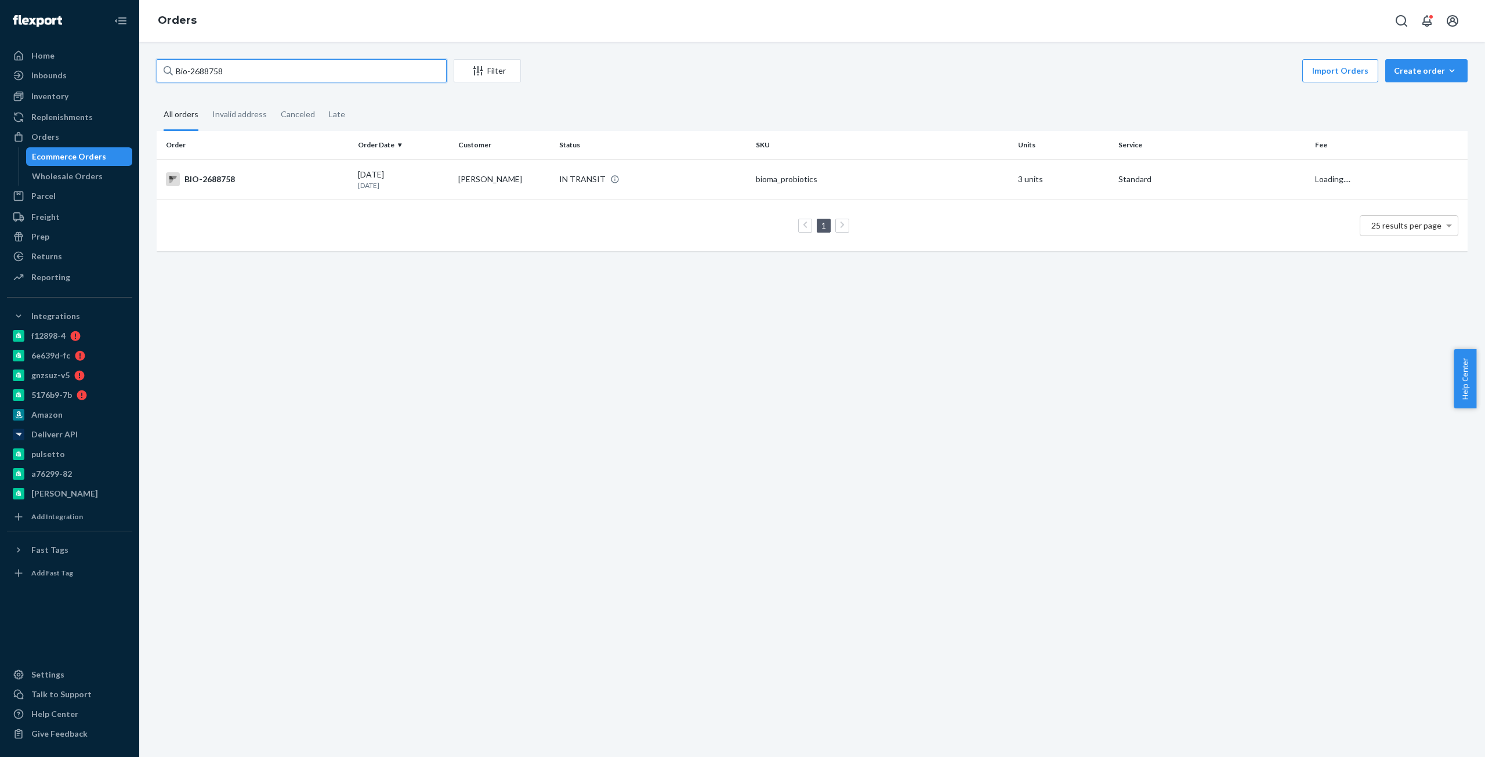
click at [212, 75] on input "Bio-2688758" at bounding box center [302, 70] width 290 height 23
click at [211, 75] on input "Bio-2688758" at bounding box center [302, 70] width 290 height 23
paste input "2748265"
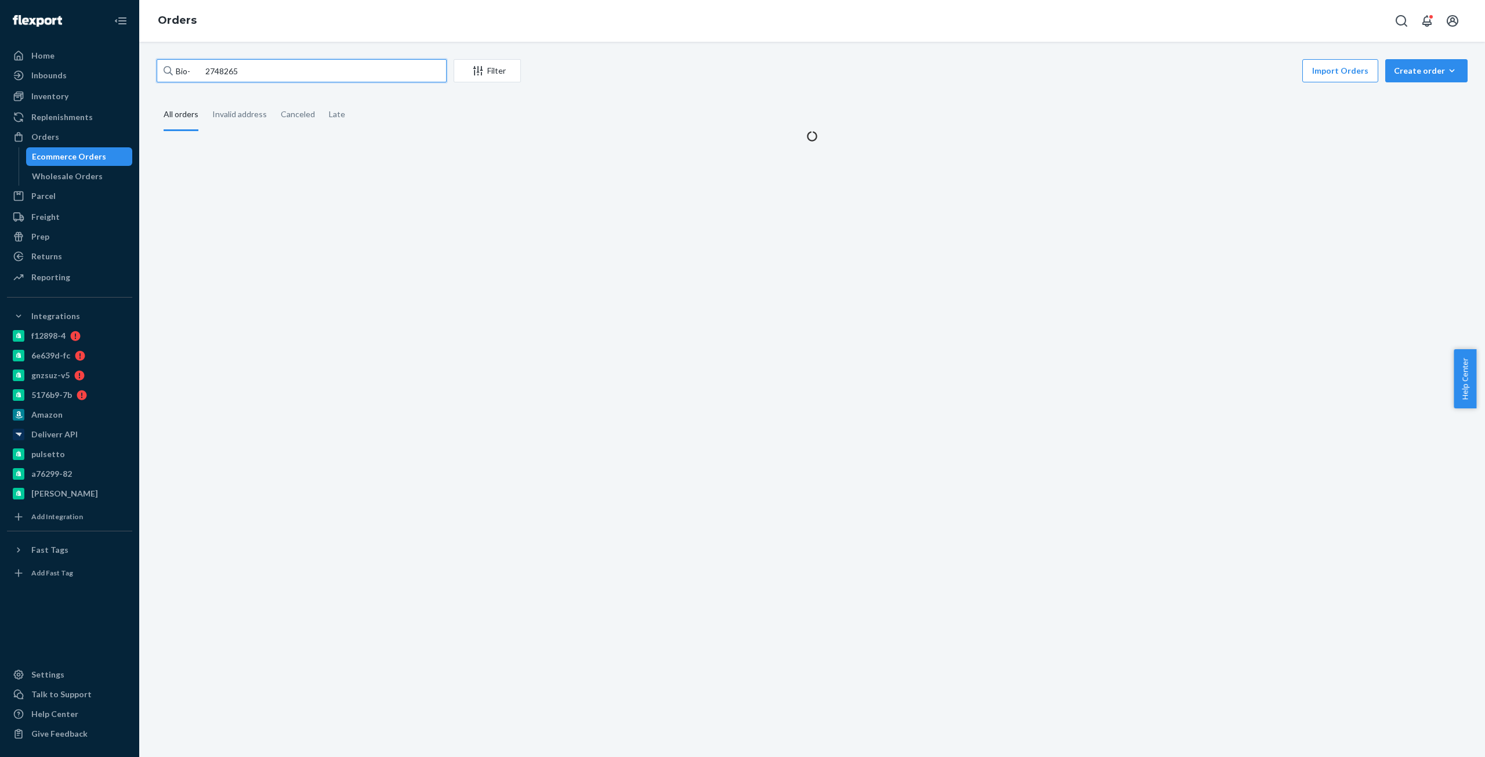
type input "Bio- 2748265"
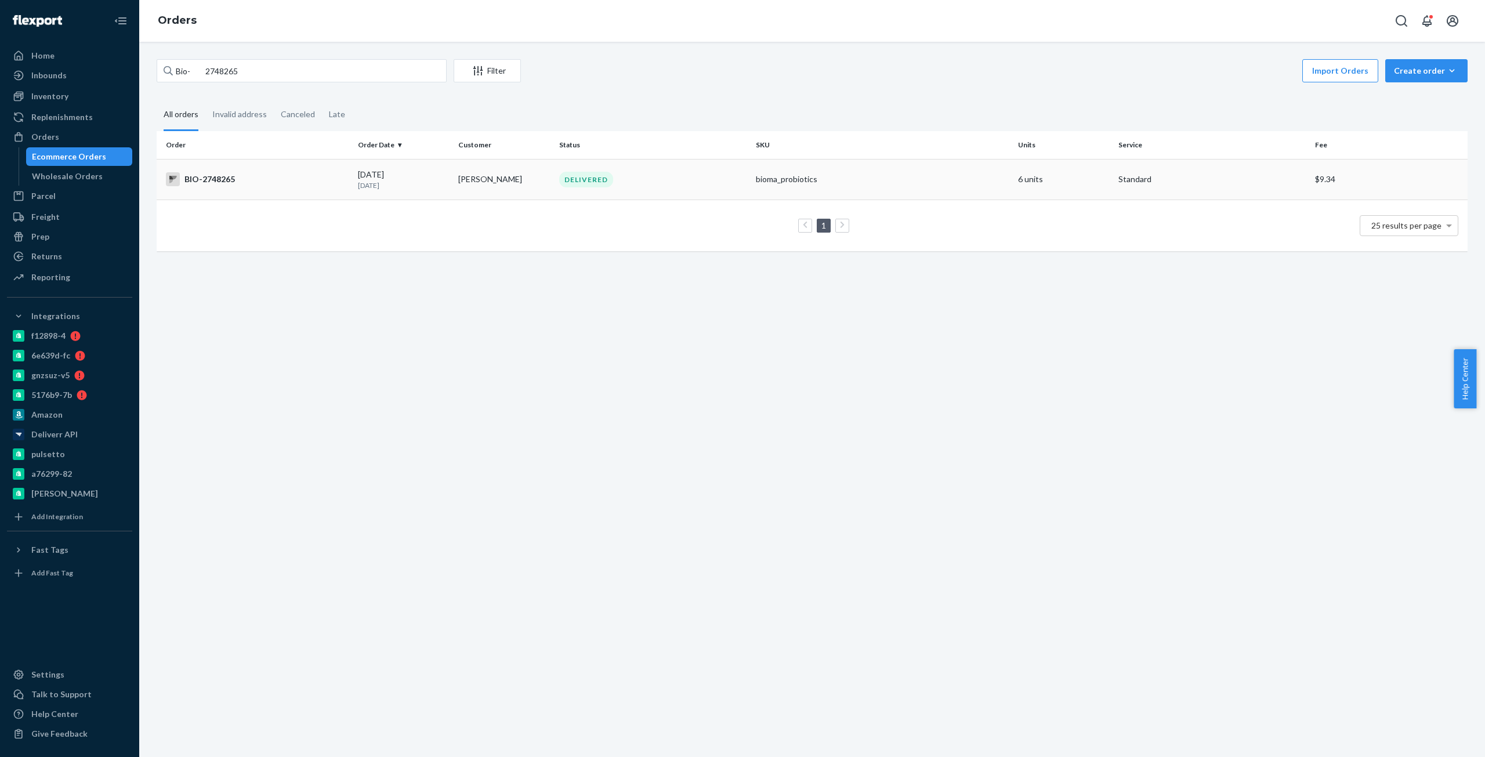
click at [225, 175] on div "BIO-2748265" at bounding box center [257, 179] width 183 height 14
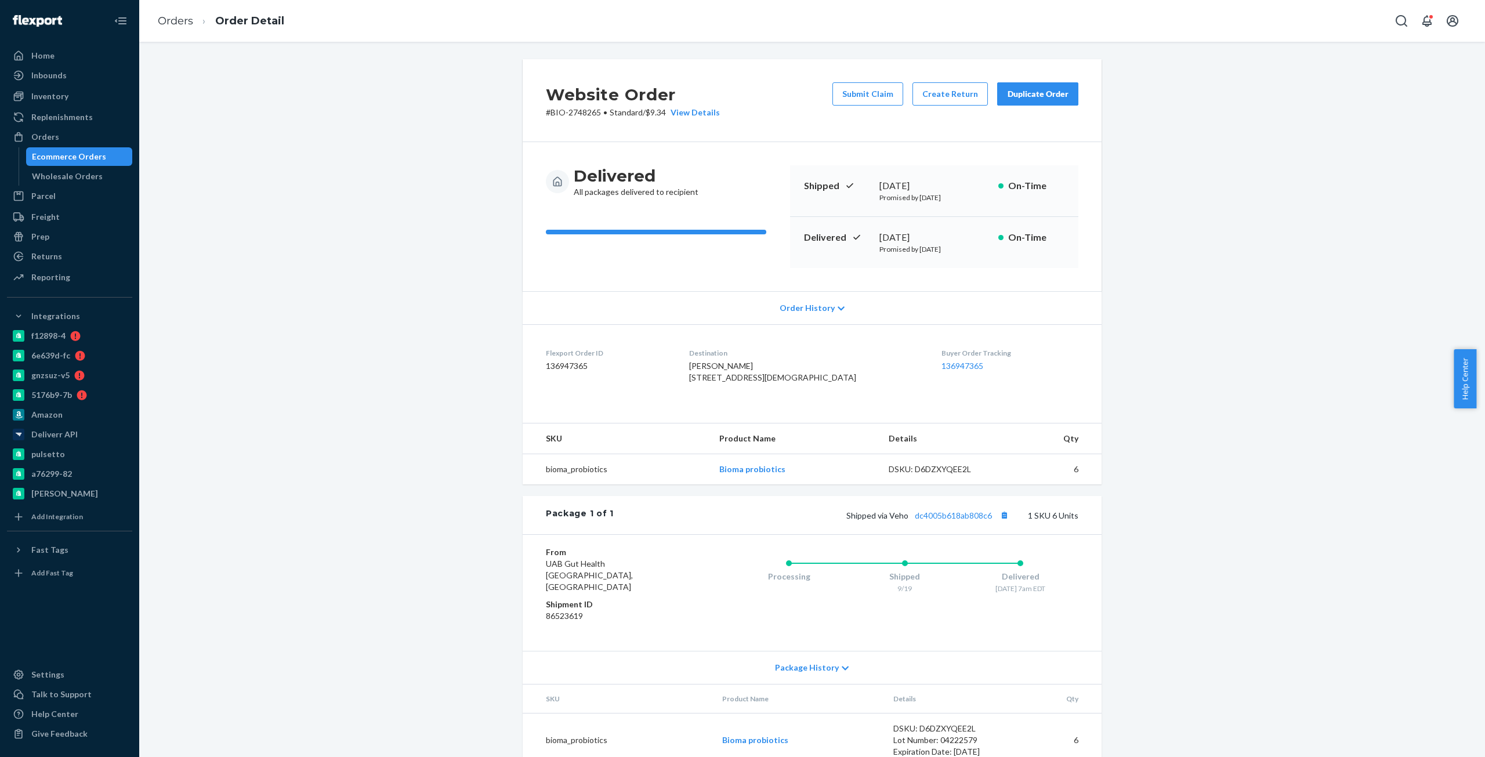
click at [576, 108] on p "# BIO-2748265 • Standard / $9.34 View Details" at bounding box center [633, 113] width 174 height 12
click at [552, 114] on p "# BIO-2748265 • Standard / $9.34 View Details" at bounding box center [633, 113] width 174 height 12
copy p "BIO-2748265"
click at [967, 97] on button "Create Return" at bounding box center [949, 93] width 75 height 23
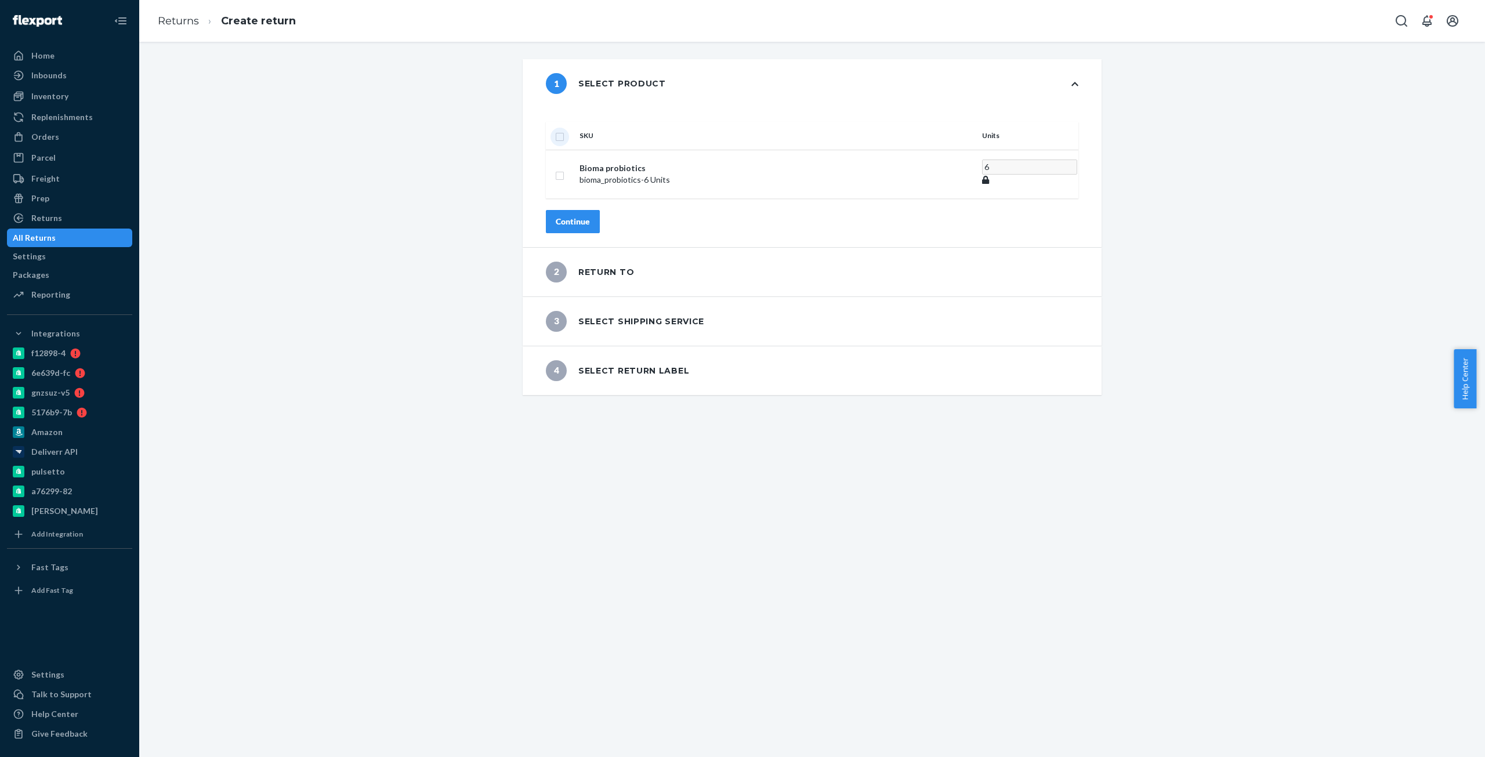
click at [564, 129] on input "checkbox" at bounding box center [559, 135] width 9 height 12
checkbox input "true"
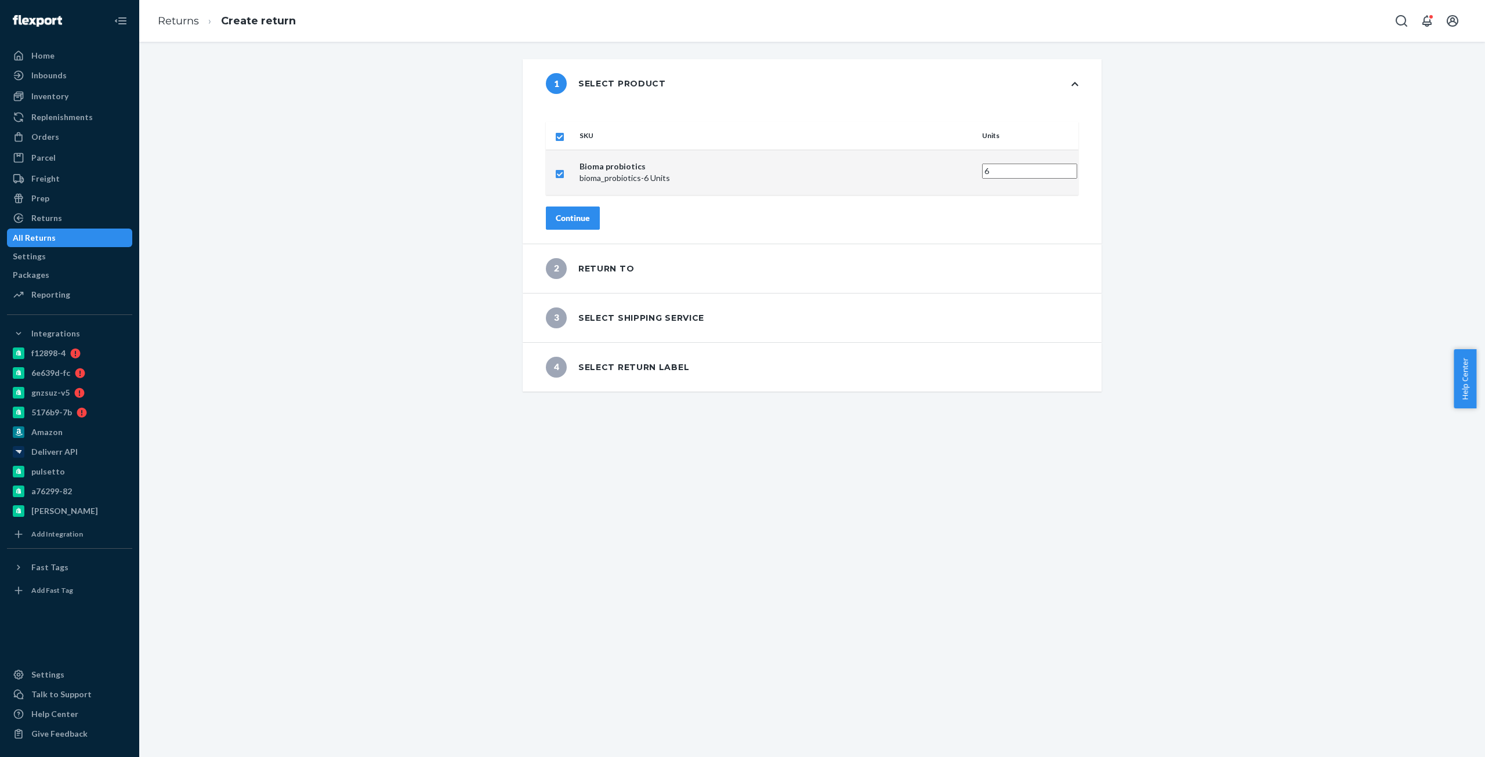
click at [590, 212] on div "Continue" at bounding box center [573, 218] width 34 height 12
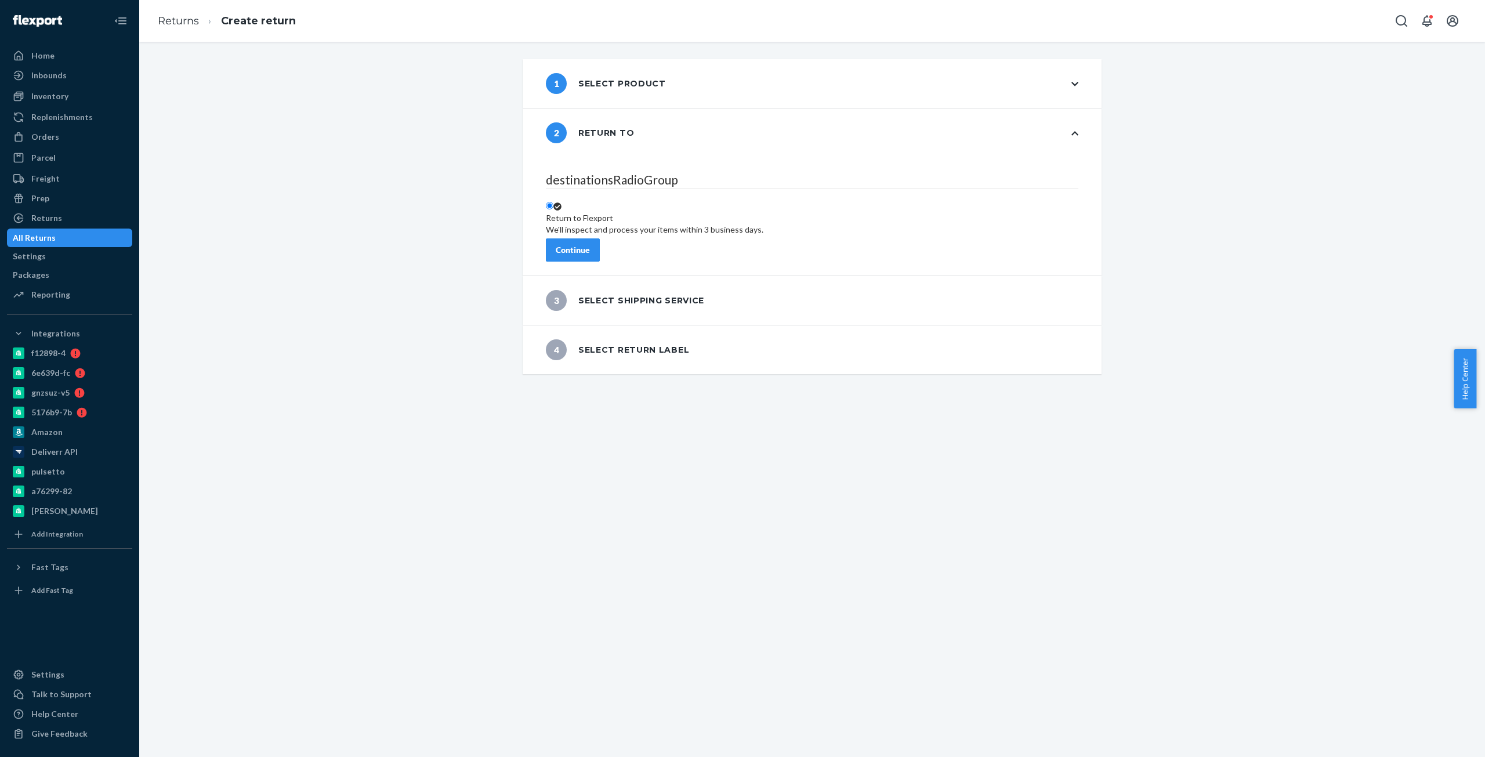
click at [590, 244] on div "Continue" at bounding box center [573, 250] width 34 height 12
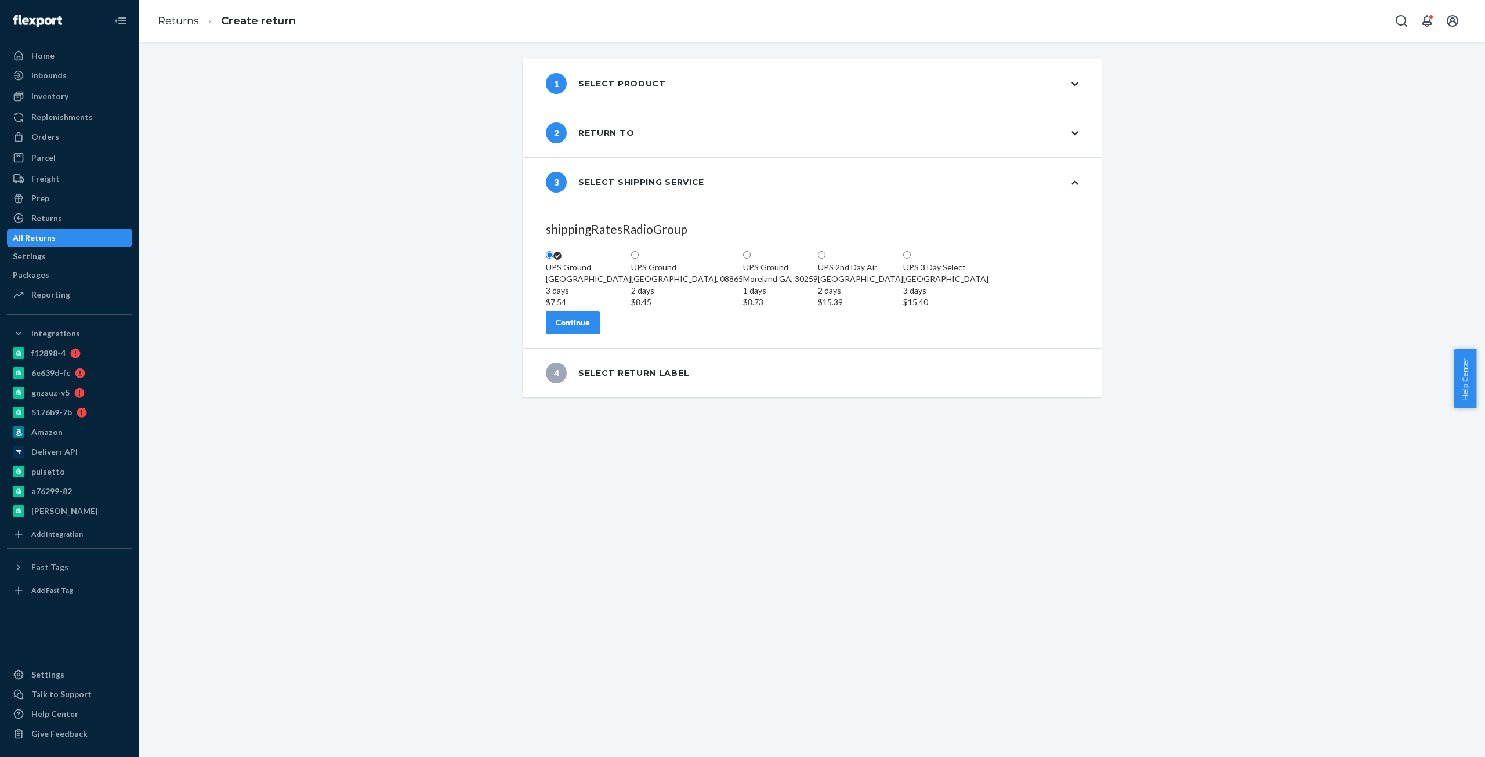
click at [590, 328] on div "Continue" at bounding box center [573, 323] width 34 height 12
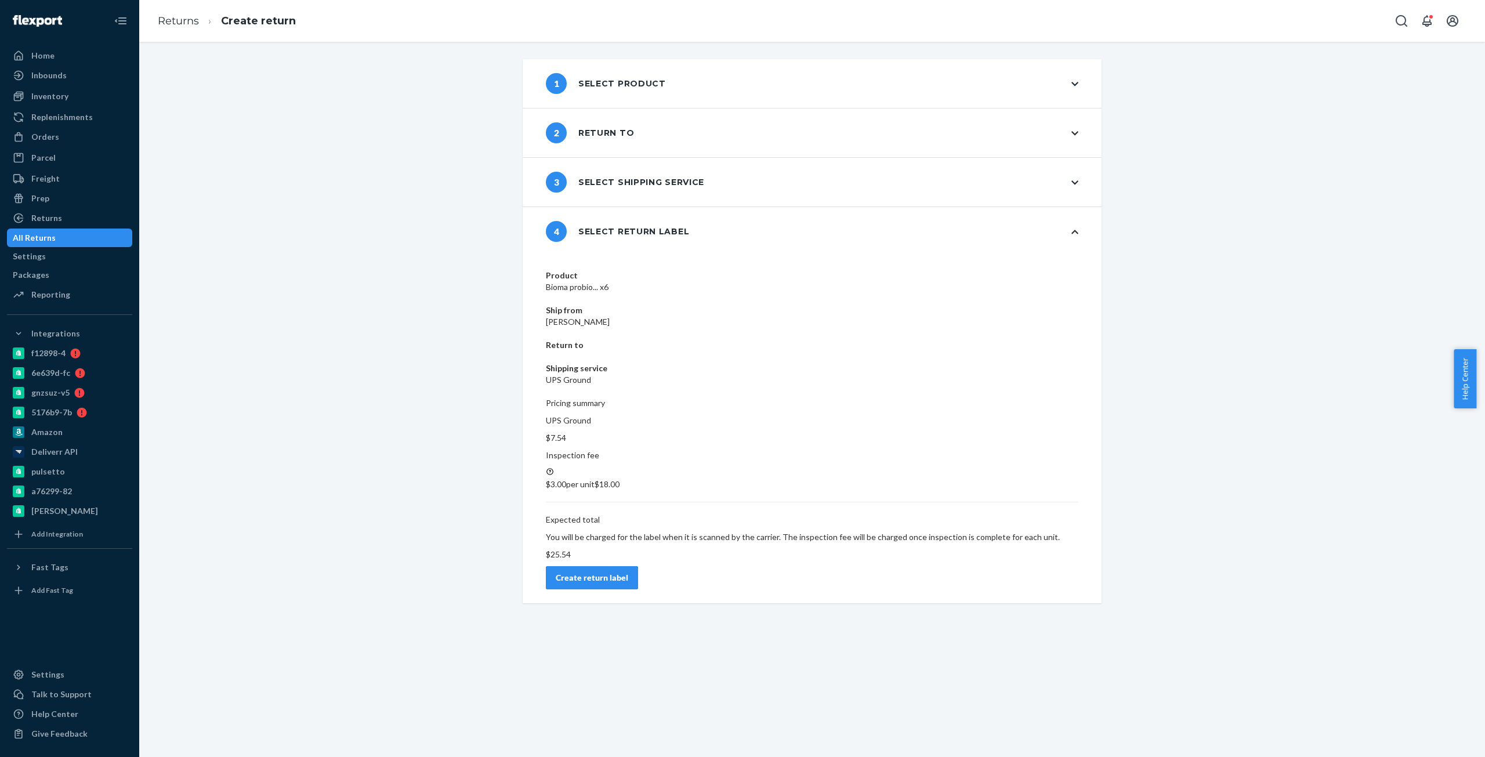
click at [628, 572] on div "Create return label" at bounding box center [592, 578] width 72 height 12
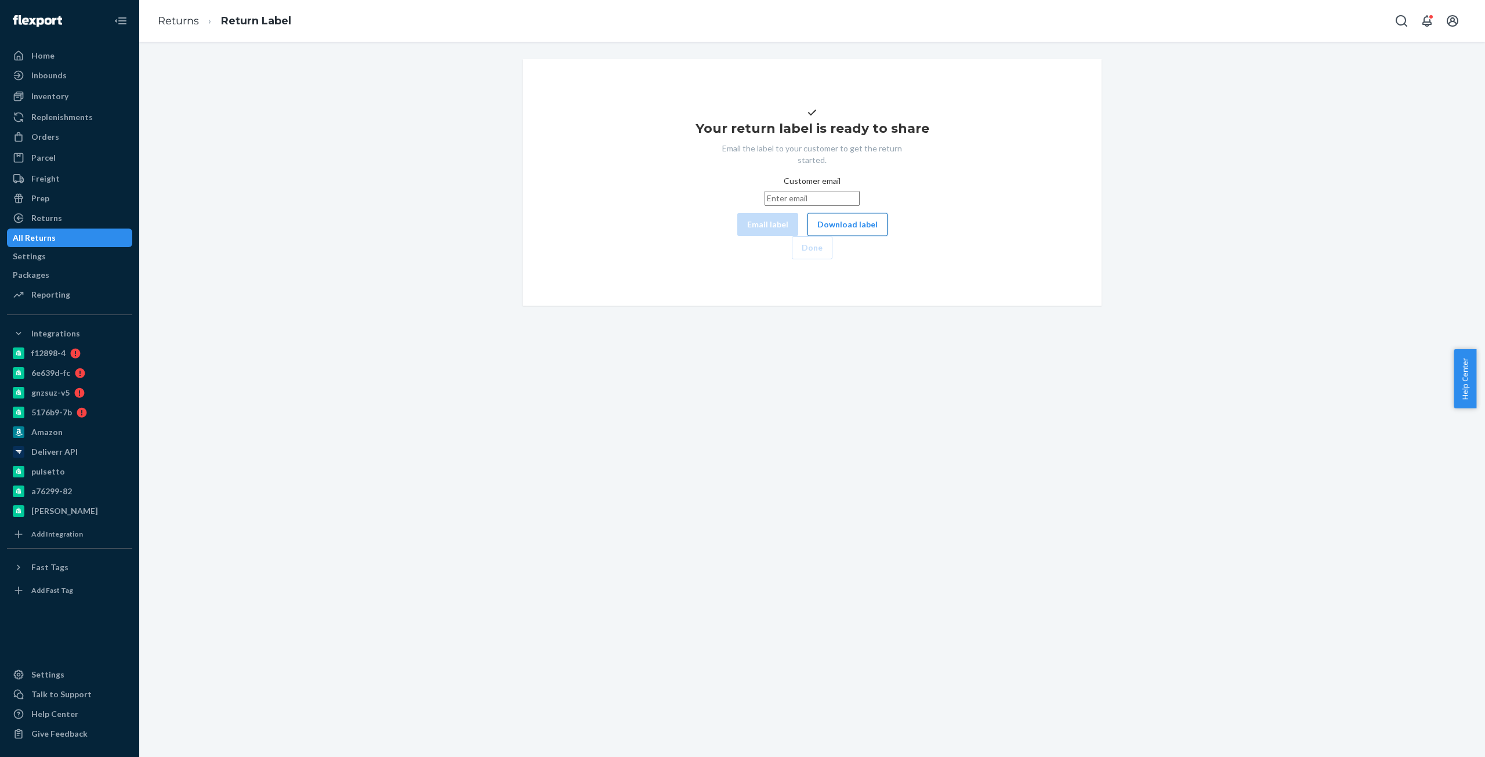
click at [807, 236] on button "Download label" at bounding box center [847, 224] width 80 height 23
